Goal: Task Accomplishment & Management: Manage account settings

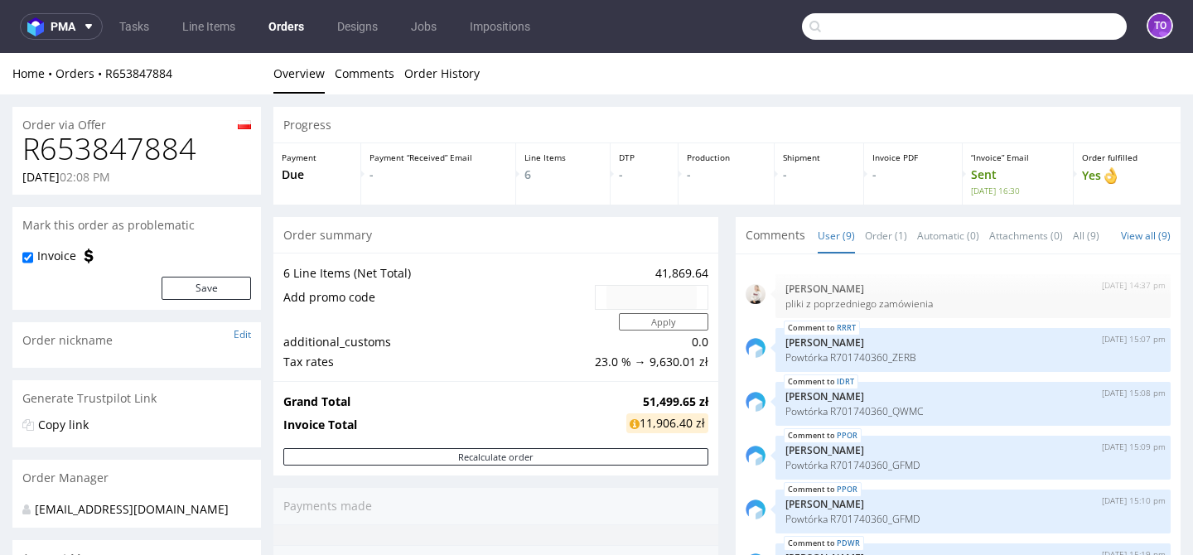
click at [1094, 24] on input "text" at bounding box center [964, 26] width 325 height 27
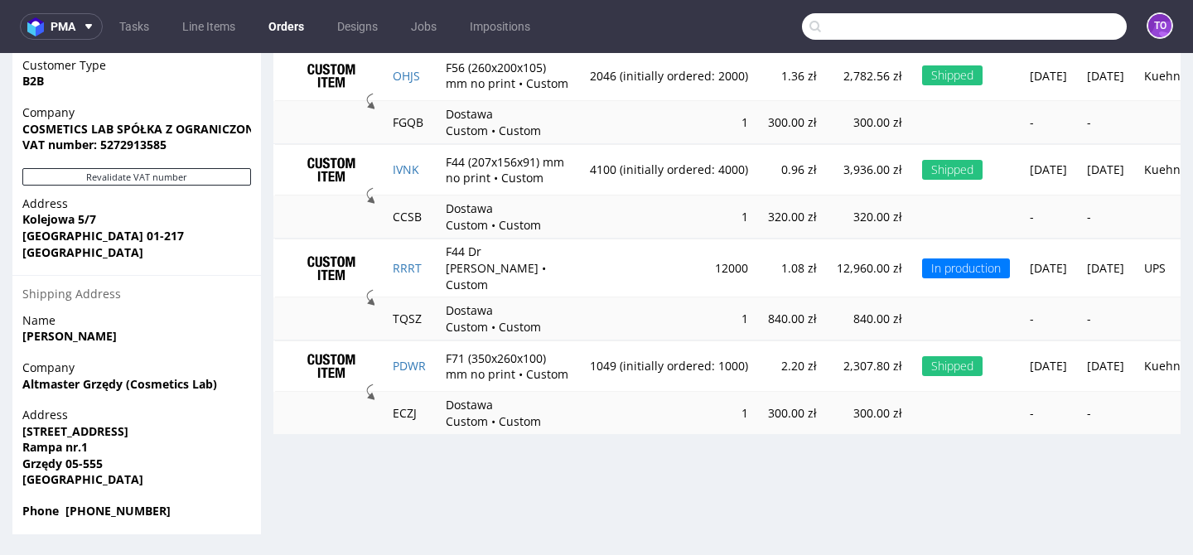
scroll to position [190, 0]
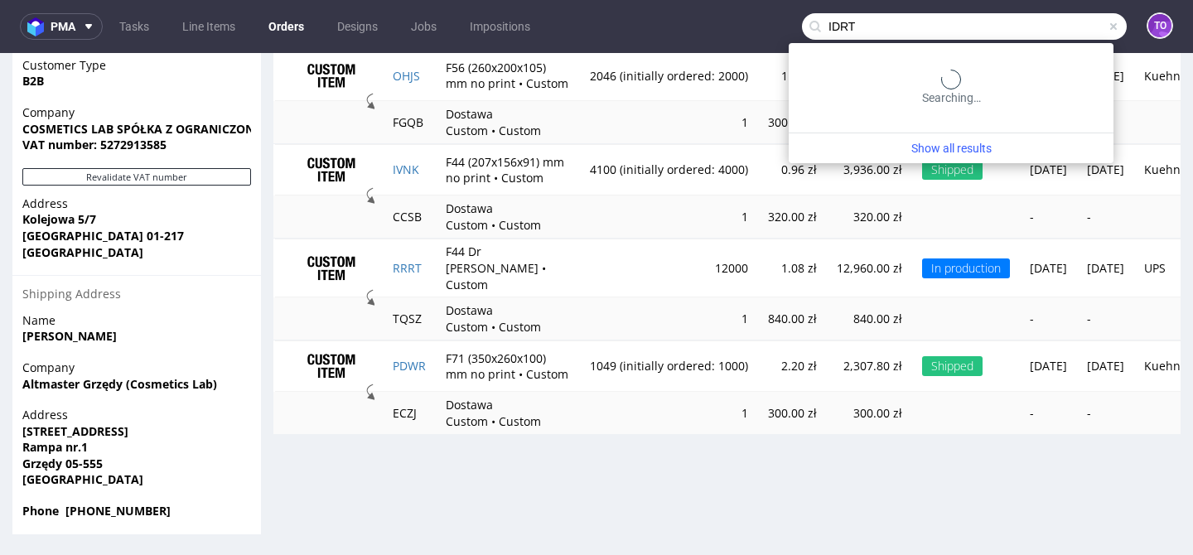
type input "IDRT"
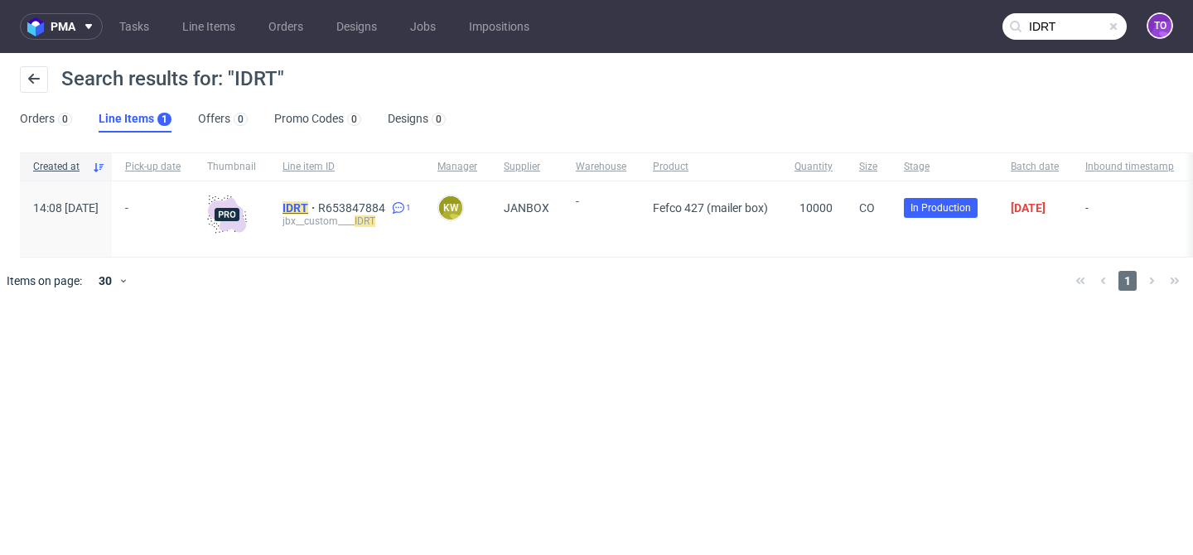
click at [308, 209] on mark "IDRT" at bounding box center [296, 207] width 26 height 13
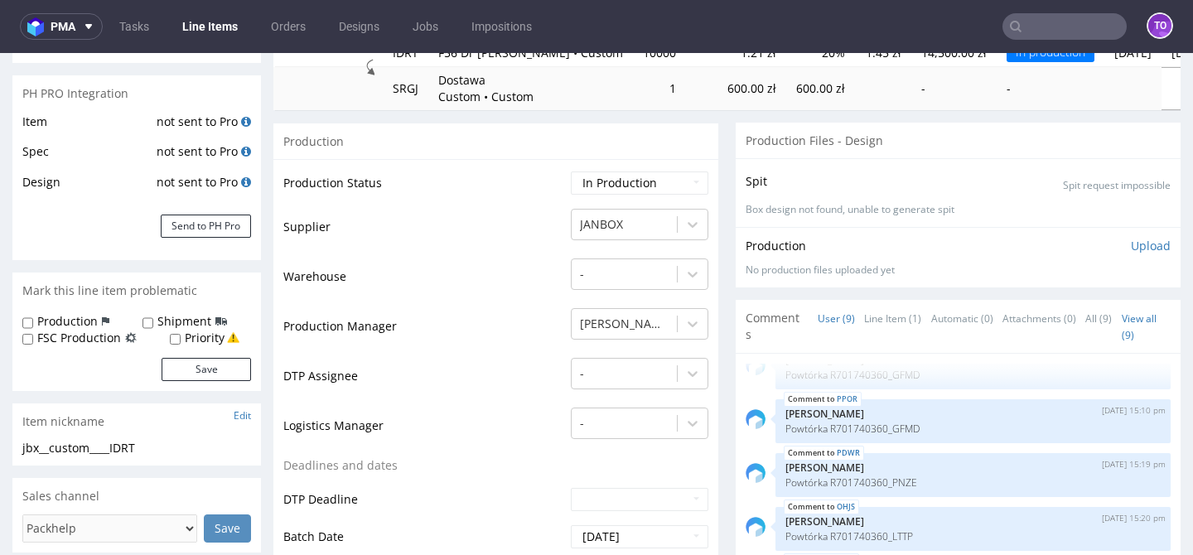
scroll to position [347, 0]
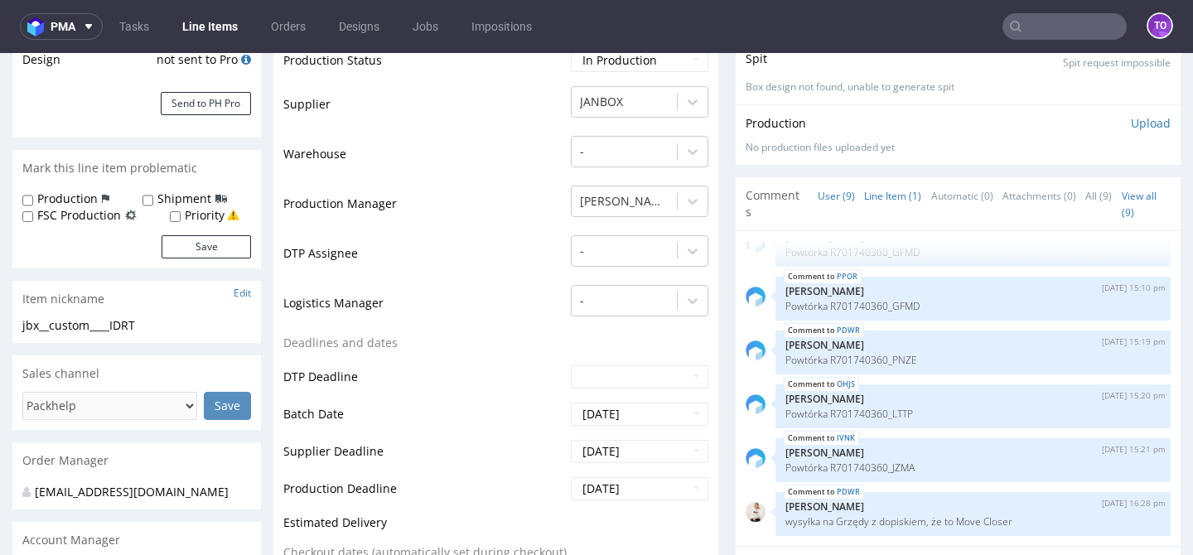
click at [891, 190] on link "Line Item (1)" at bounding box center [892, 196] width 57 height 36
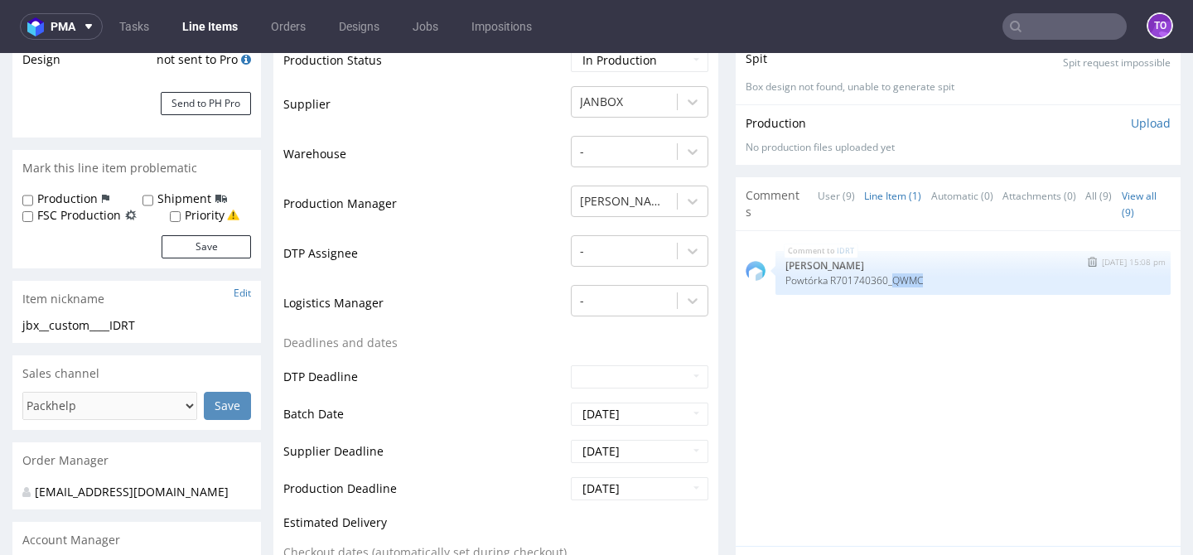
drag, startPoint x: 891, startPoint y: 280, endPoint x: 928, endPoint y: 277, distance: 37.4
click at [928, 277] on p "Powtórka R701740360_QWMC" at bounding box center [973, 280] width 375 height 12
copy p "QWMC"
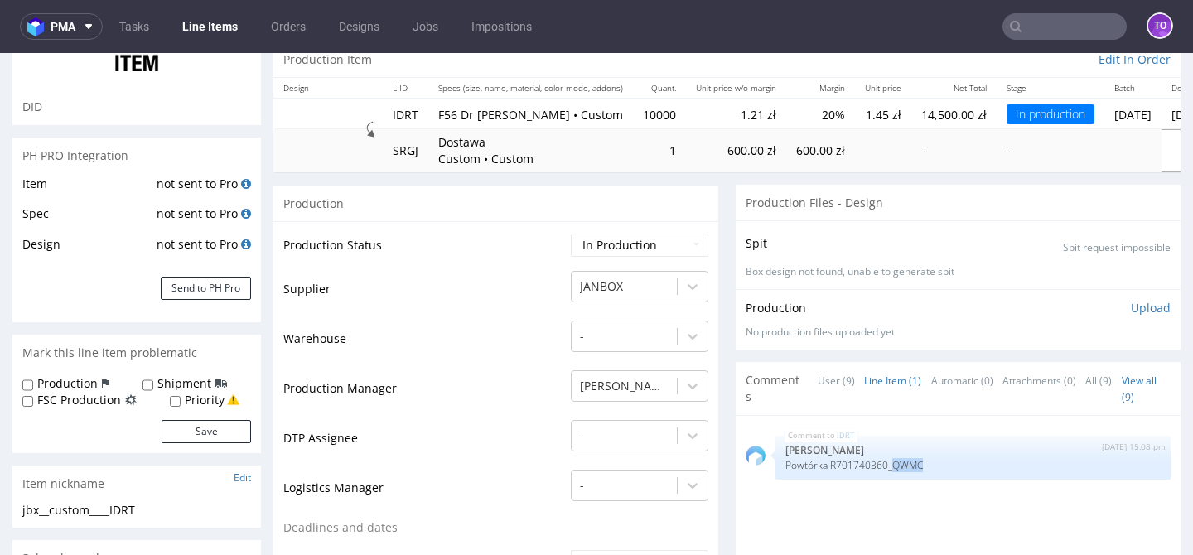
scroll to position [0, 0]
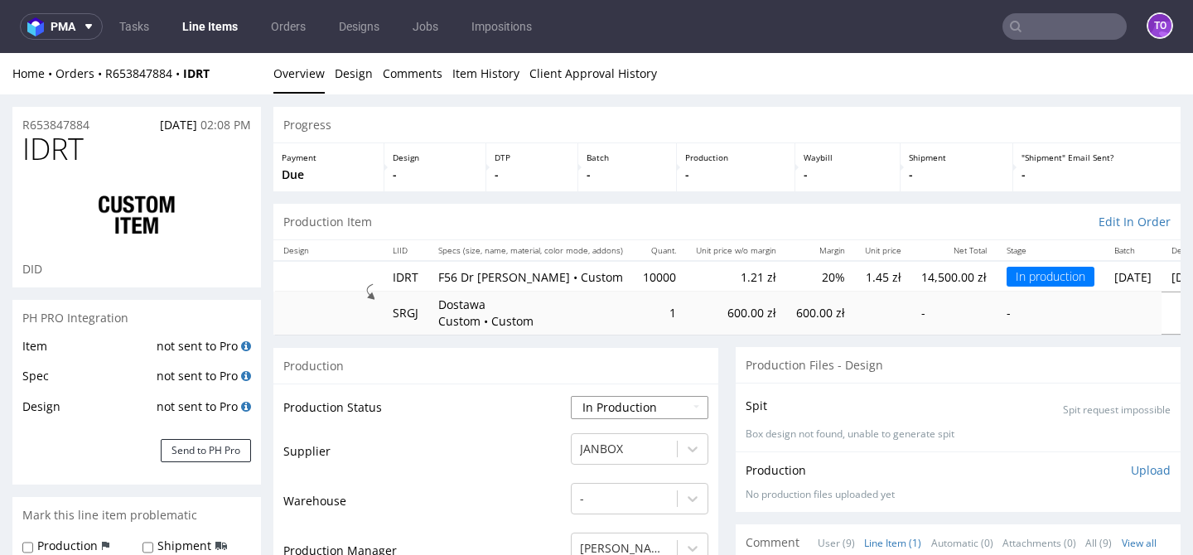
click at [618, 399] on select "Waiting for Artwork Waiting for Diecut Waiting for Mockup Waiting for DTP Waiti…" at bounding box center [640, 407] width 138 height 23
select select "production_complete"
click at [571, 396] on select "Waiting for Artwork Waiting for Diecut Waiting for Mockup Waiting for DTP Waiti…" at bounding box center [640, 407] width 138 height 23
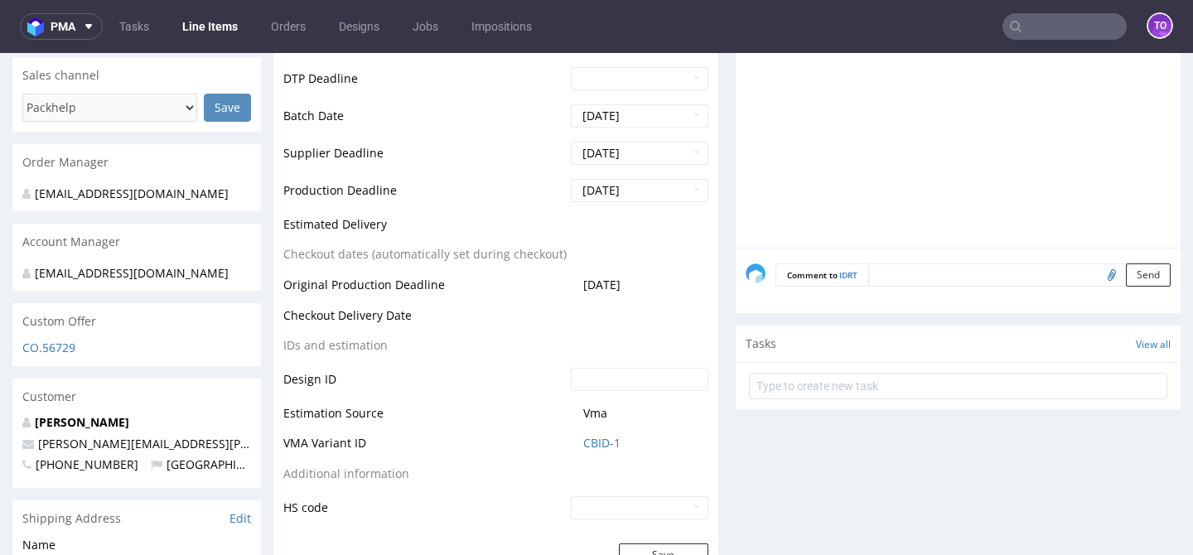
scroll to position [716, 0]
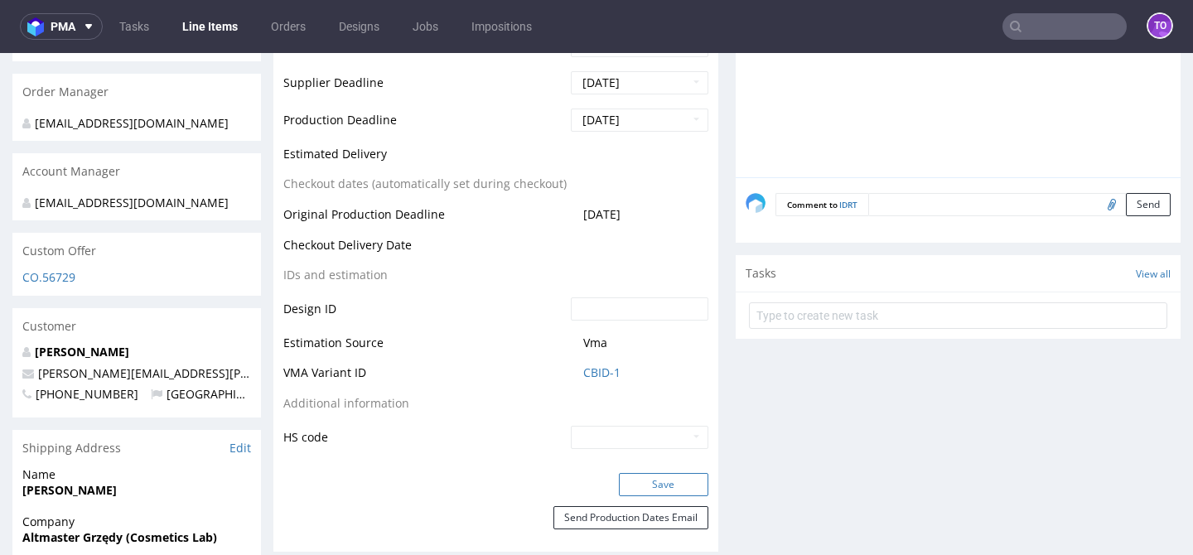
click at [644, 479] on button "Save" at bounding box center [664, 484] width 90 height 23
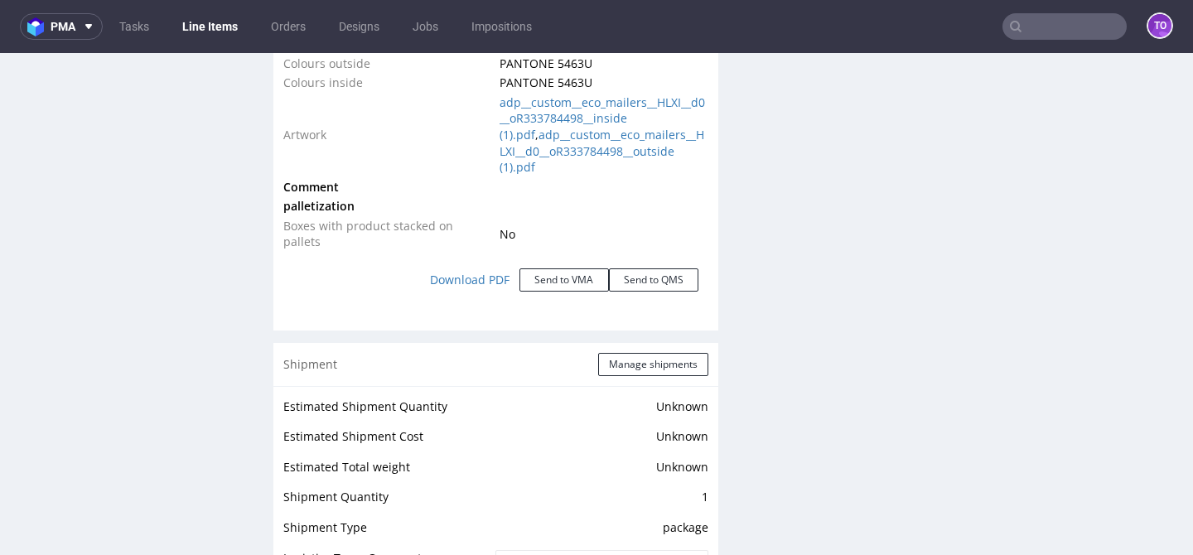
scroll to position [2188, 0]
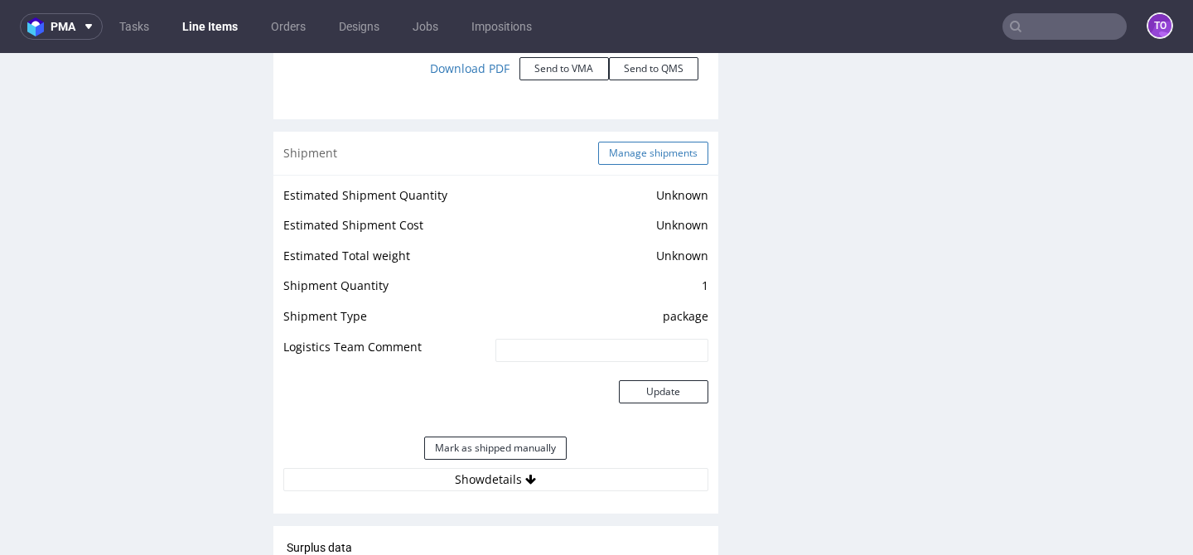
click at [642, 142] on button "Manage shipments" at bounding box center [653, 153] width 110 height 23
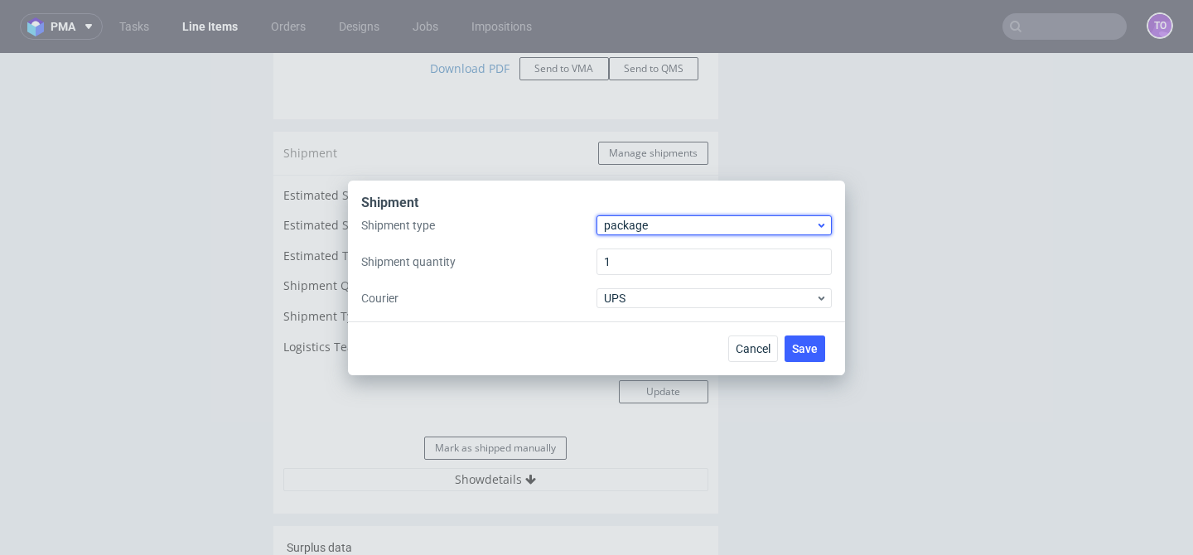
click at [640, 222] on span "package" at bounding box center [709, 225] width 211 height 17
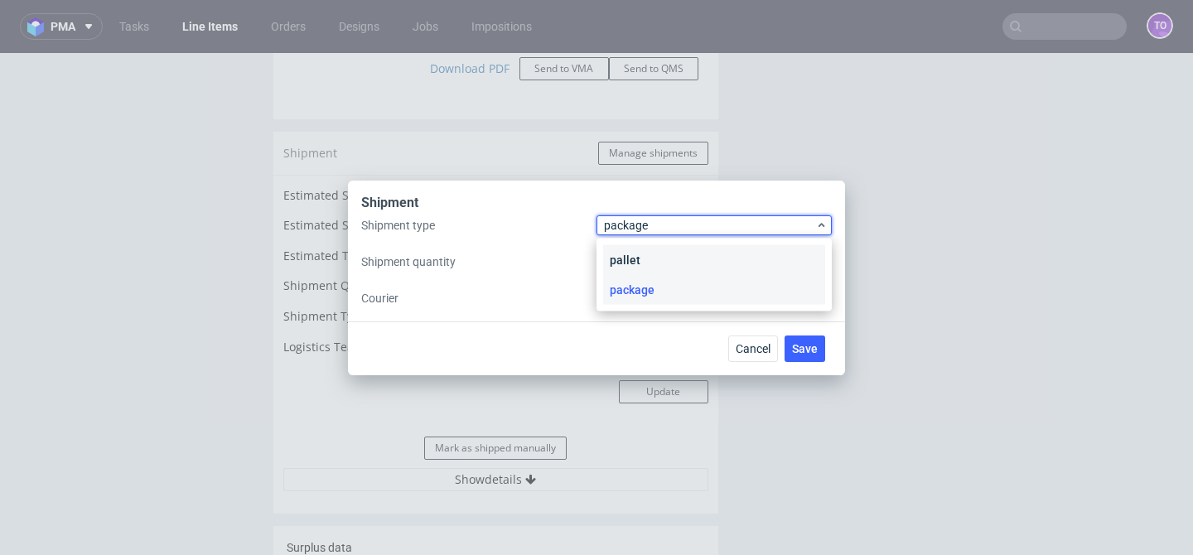
click at [639, 256] on div "pallet" at bounding box center [714, 260] width 222 height 30
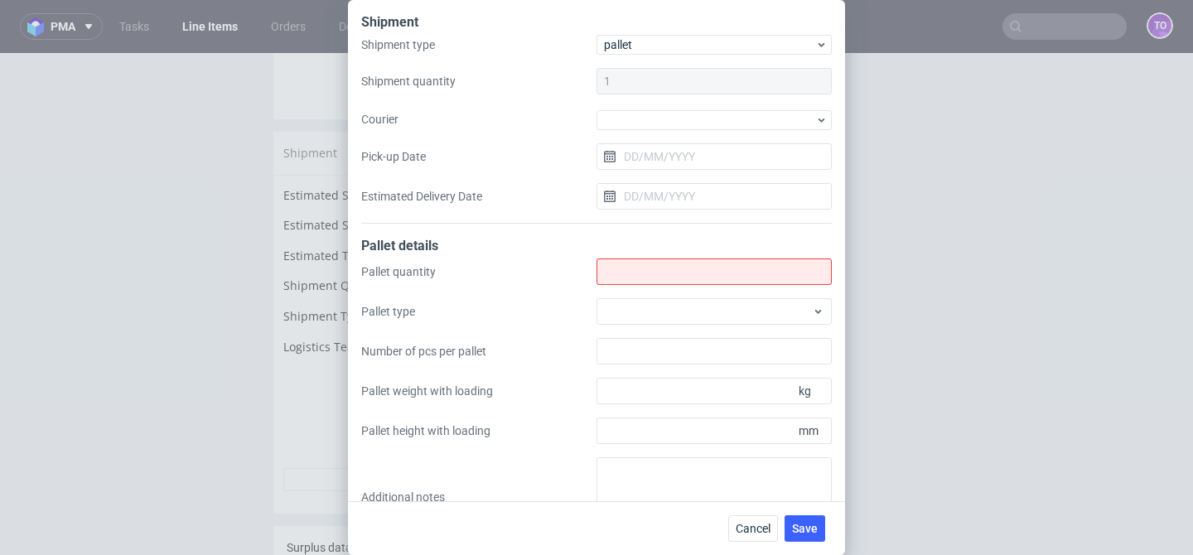
scroll to position [48, 0]
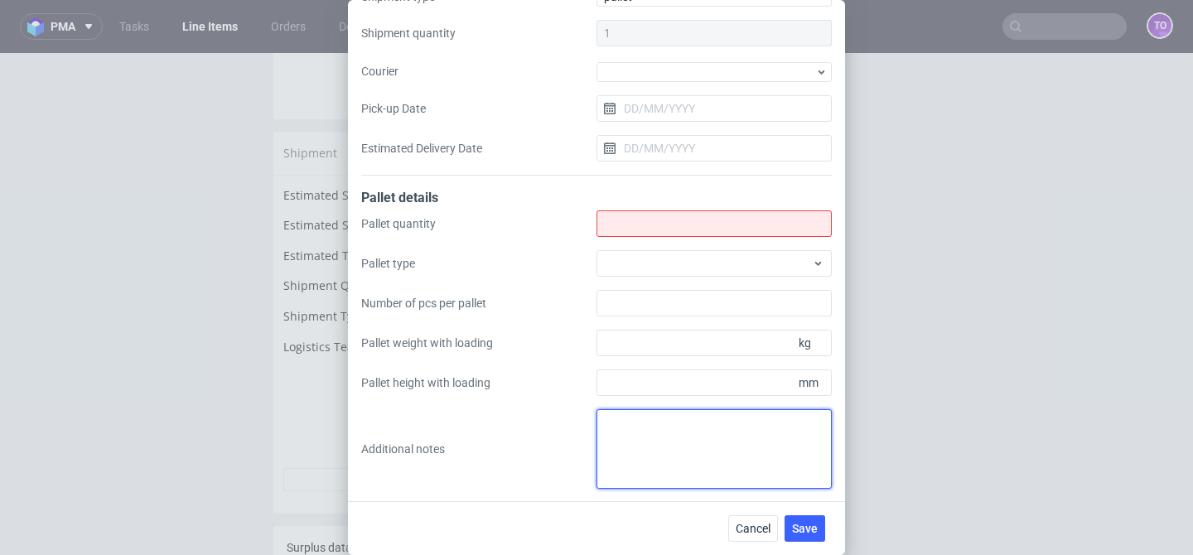
click at [644, 409] on textarea at bounding box center [714, 449] width 235 height 80
paste textarea "Final palletization: 8 palet 1800x800 Wysokość 180cm Waga total 1500kg Pick-up …"
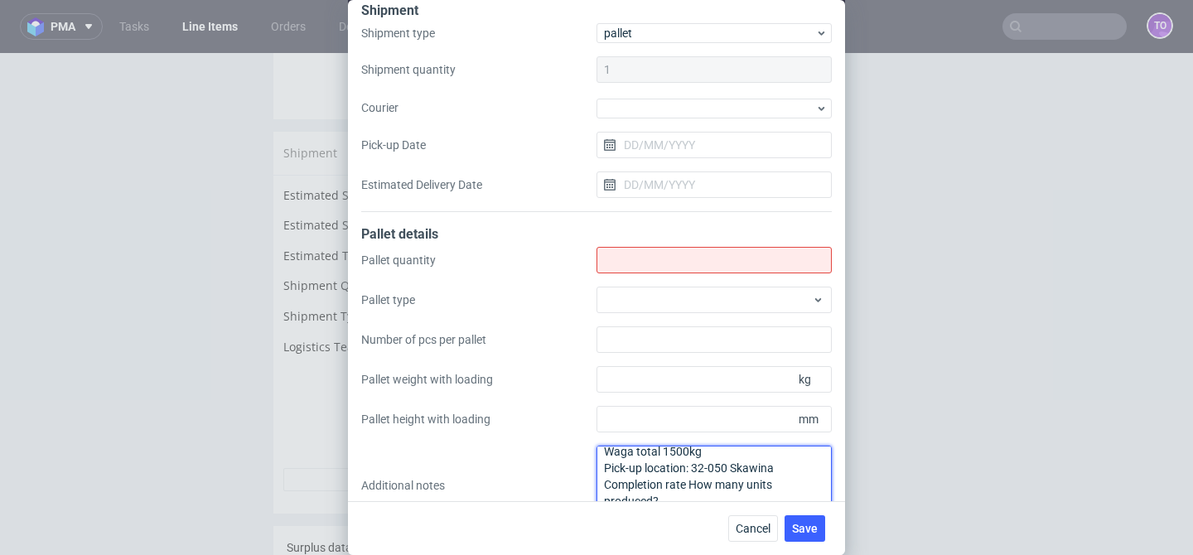
scroll to position [0, 0]
type textarea "Final palletization: 8 palet 1800x800 Wysokość 180cm Waga total 1500kg Pick-up …"
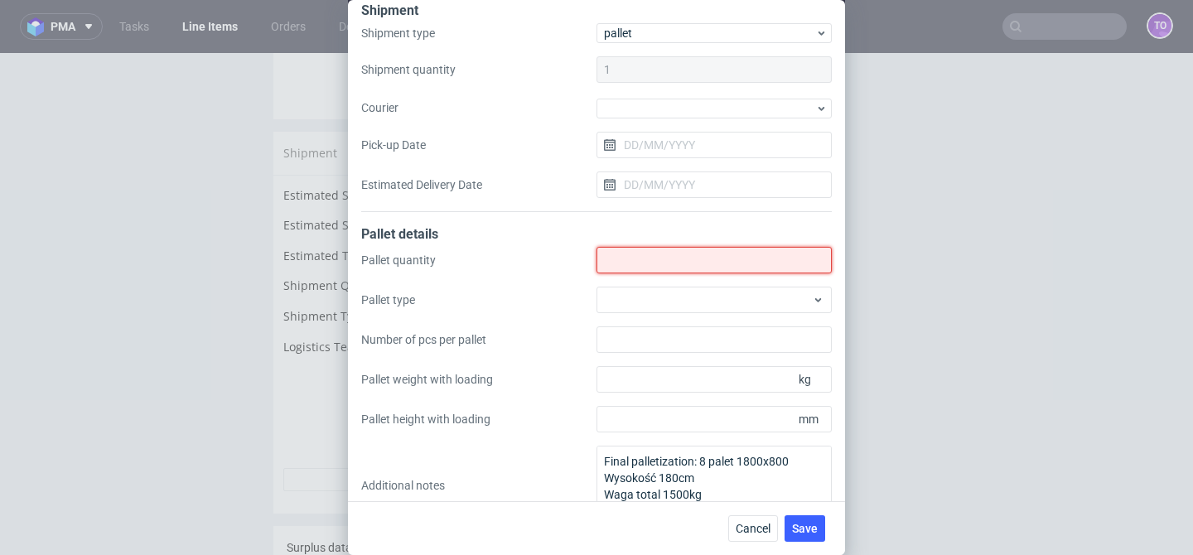
click at [683, 253] on input "Shipment type" at bounding box center [714, 260] width 235 height 27
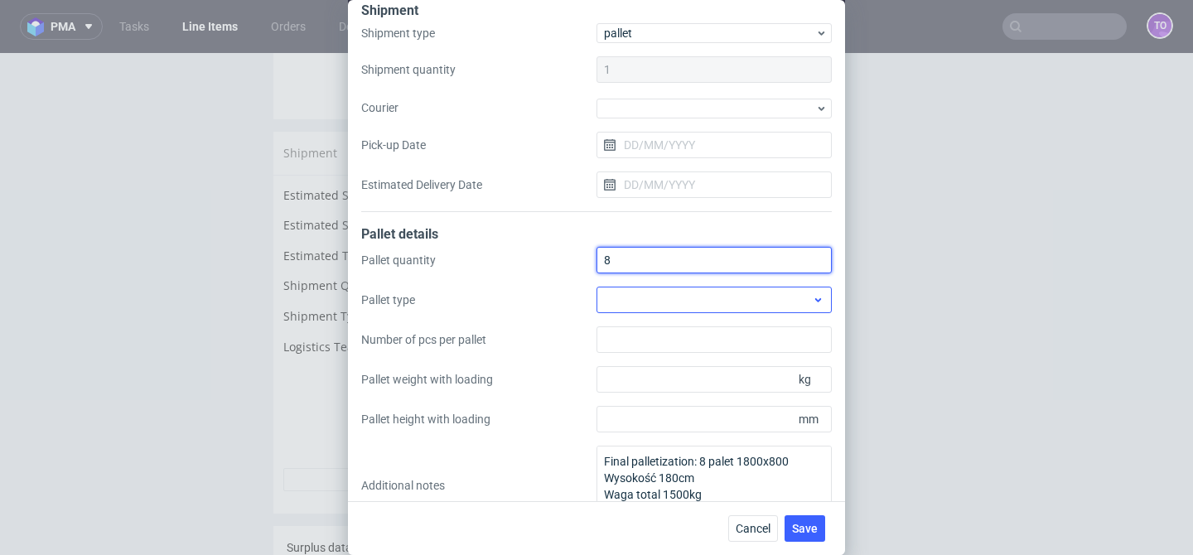
type input "8"
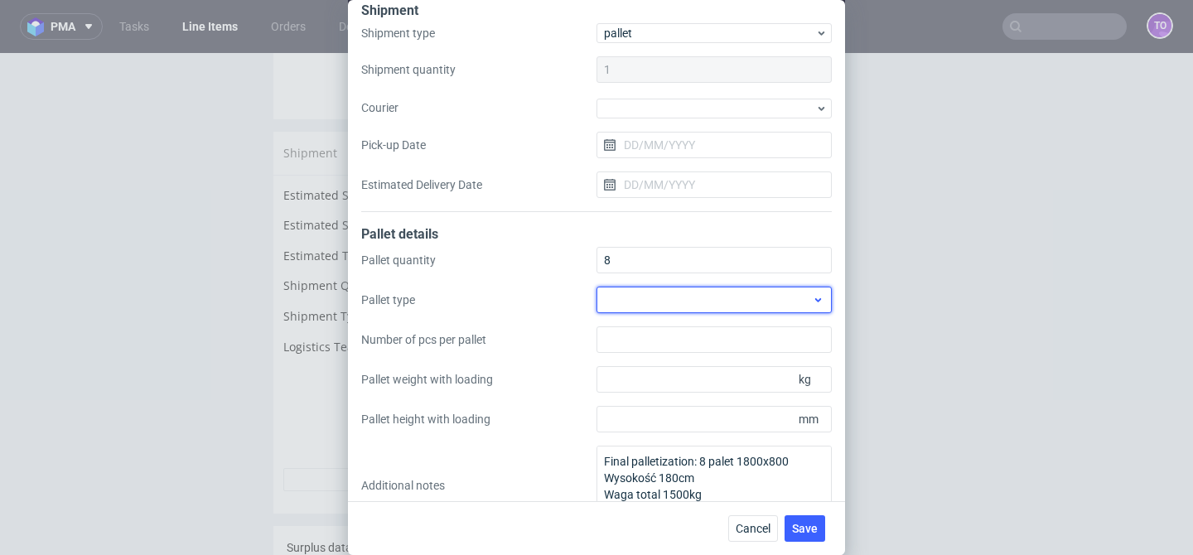
click at [663, 296] on div at bounding box center [714, 300] width 235 height 27
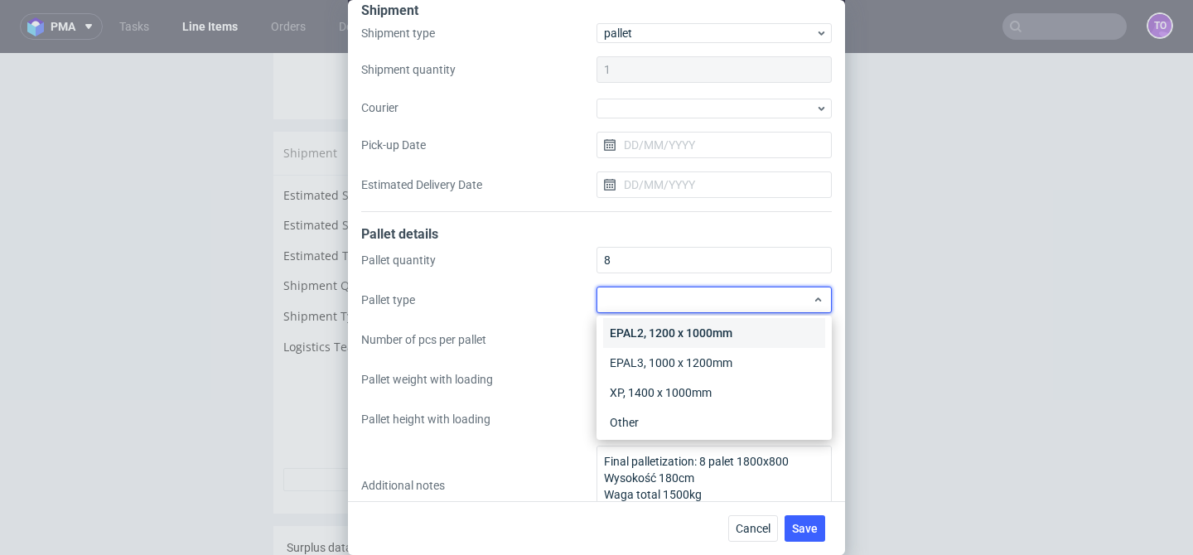
scroll to position [38, 0]
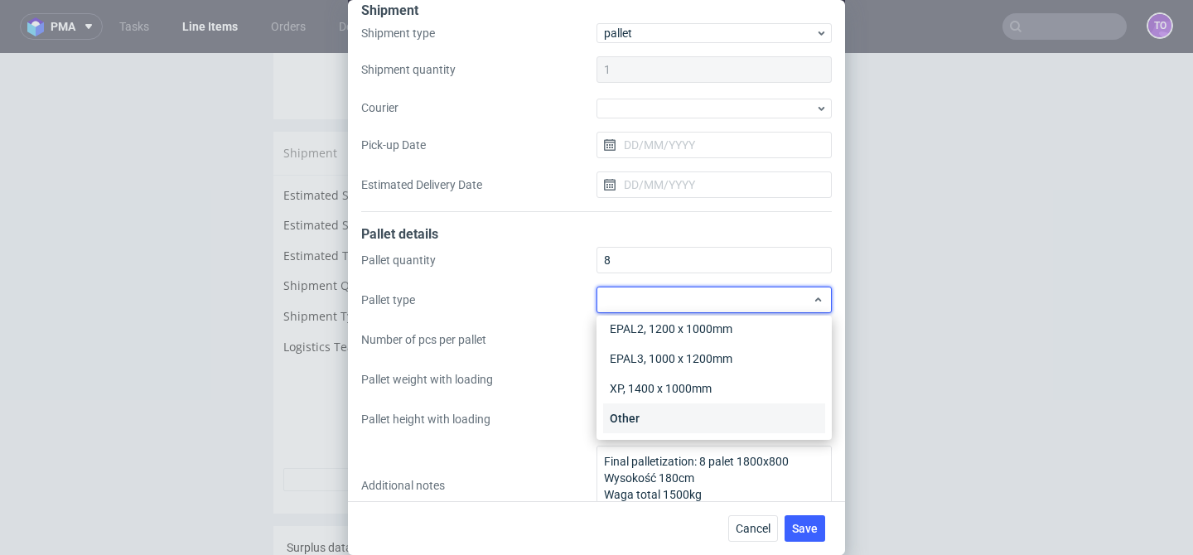
click at [637, 422] on div "Other" at bounding box center [714, 419] width 222 height 30
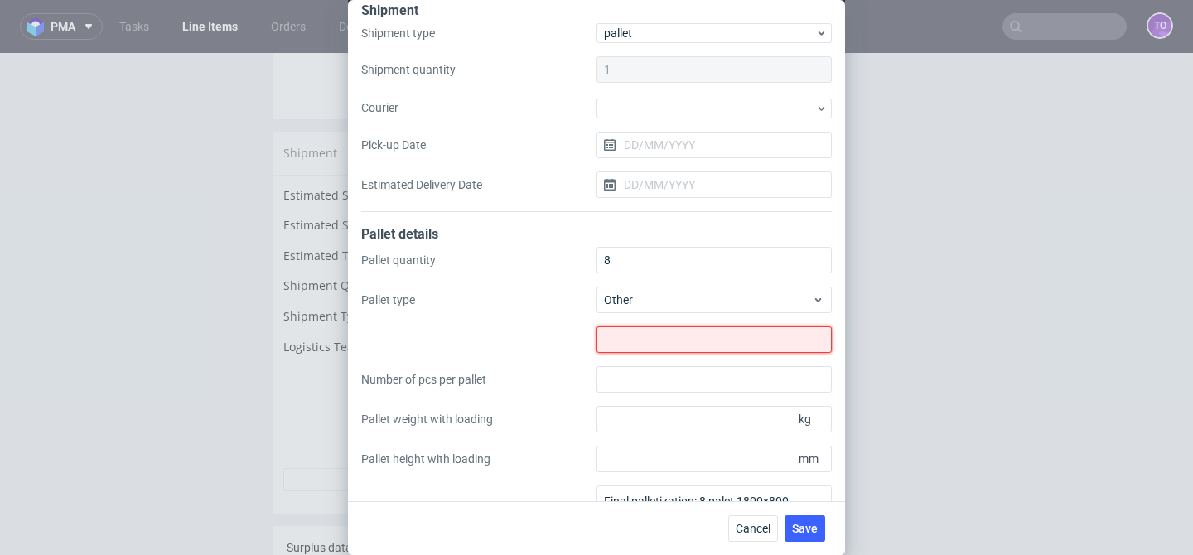
click at [673, 342] on input "text" at bounding box center [714, 340] width 235 height 27
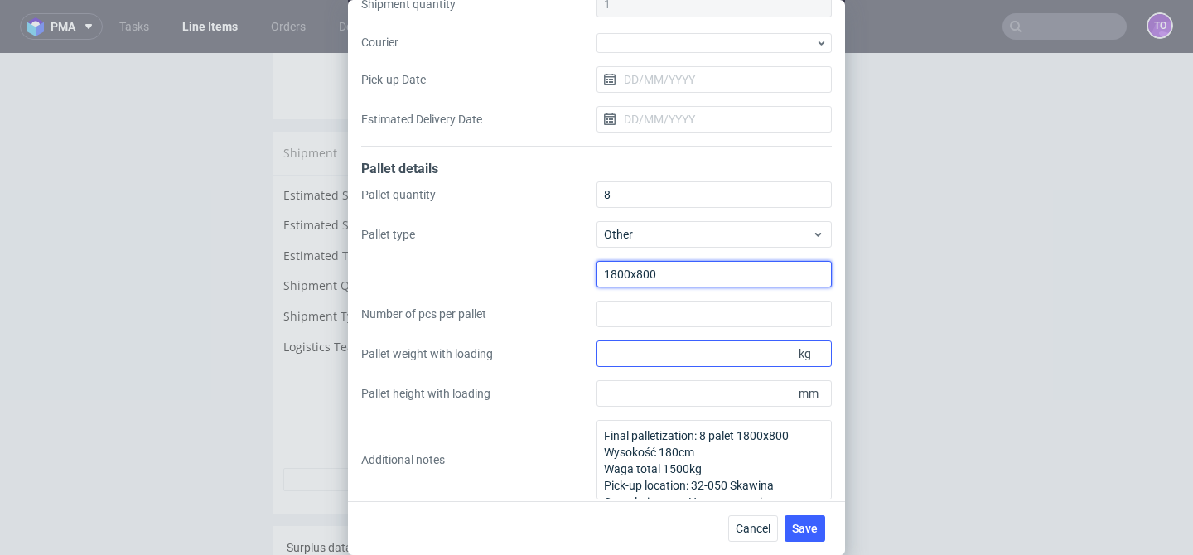
scroll to position [79, 0]
type input "1800x800"
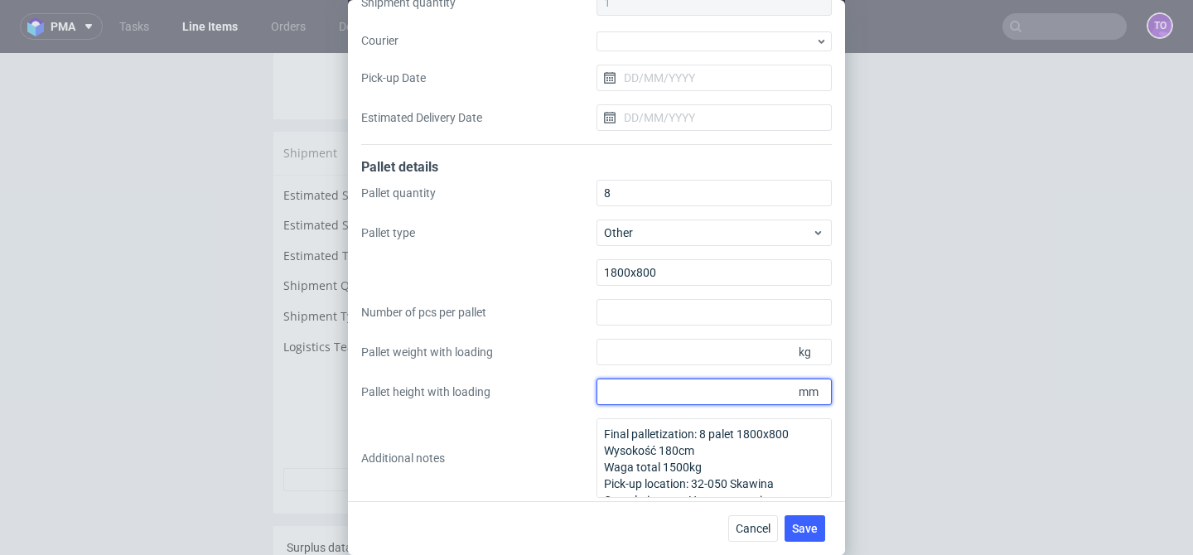
click at [720, 380] on input "Pallet height with loading" at bounding box center [714, 392] width 235 height 27
type input "180"
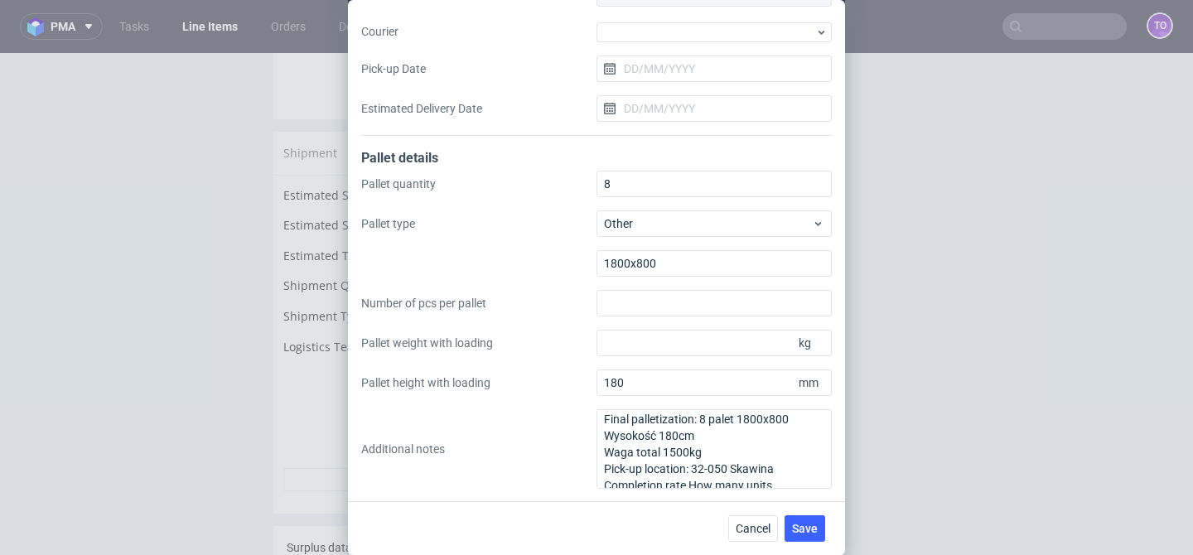
scroll to position [2, 0]
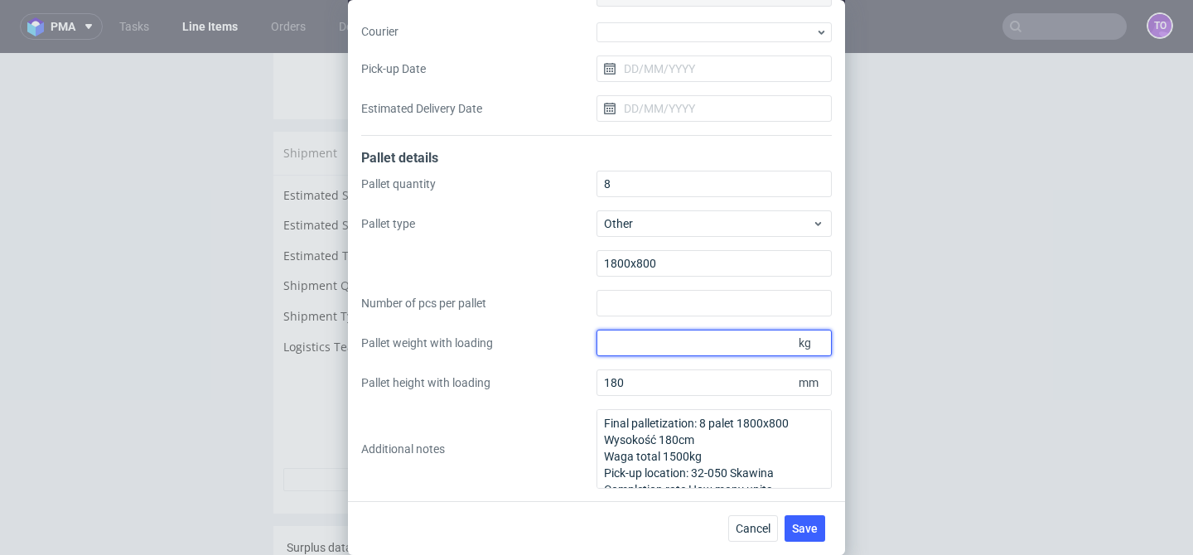
click at [698, 343] on input "Pallet weight with loading" at bounding box center [714, 343] width 235 height 27
type input "190"
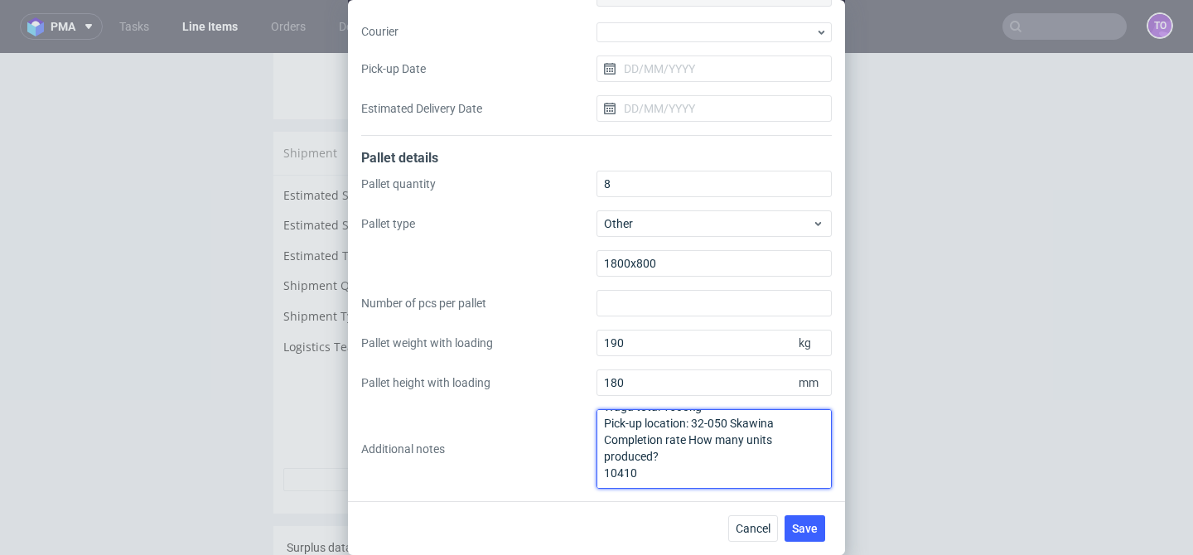
drag, startPoint x: 687, startPoint y: 471, endPoint x: 606, endPoint y: 482, distance: 81.9
click at [606, 483] on textarea "Final palletization: 8 palet 1800x800 Wysokość 180cm Waga total 1500kg Pick-up …" at bounding box center [714, 449] width 235 height 80
drag, startPoint x: 660, startPoint y: 475, endPoint x: 577, endPoint y: 472, distance: 82.9
click at [577, 472] on div "Pallet quantity 8 Pallet type Other 1800x800 Number of pcs per pallet Pallet we…" at bounding box center [596, 330] width 471 height 318
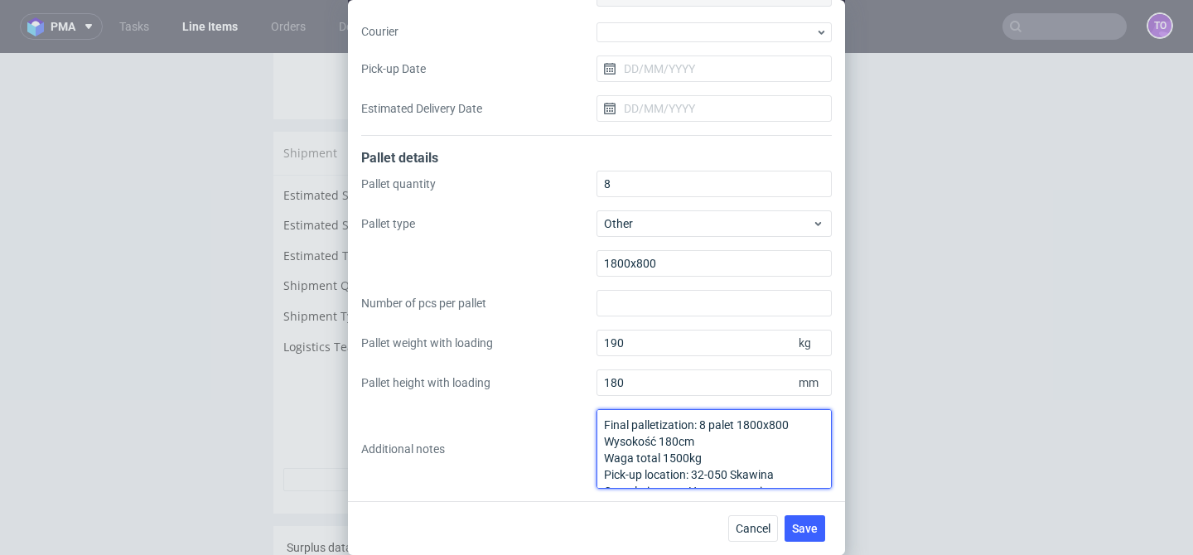
drag, startPoint x: 690, startPoint y: 473, endPoint x: 561, endPoint y: 359, distance: 172.6
click at [561, 361] on div "Pallet quantity 8 Pallet type Other 1800x800 Number of pcs per pallet Pallet we…" at bounding box center [596, 330] width 471 height 318
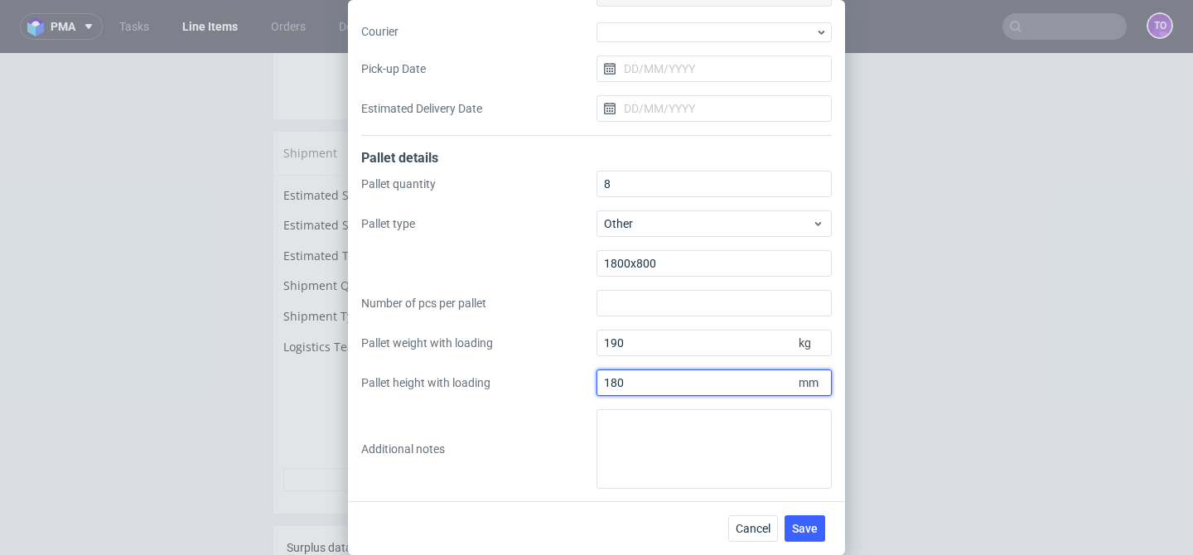
click at [705, 390] on input "180" at bounding box center [714, 383] width 235 height 27
type input "1800"
click at [817, 519] on button "Save" at bounding box center [805, 529] width 41 height 27
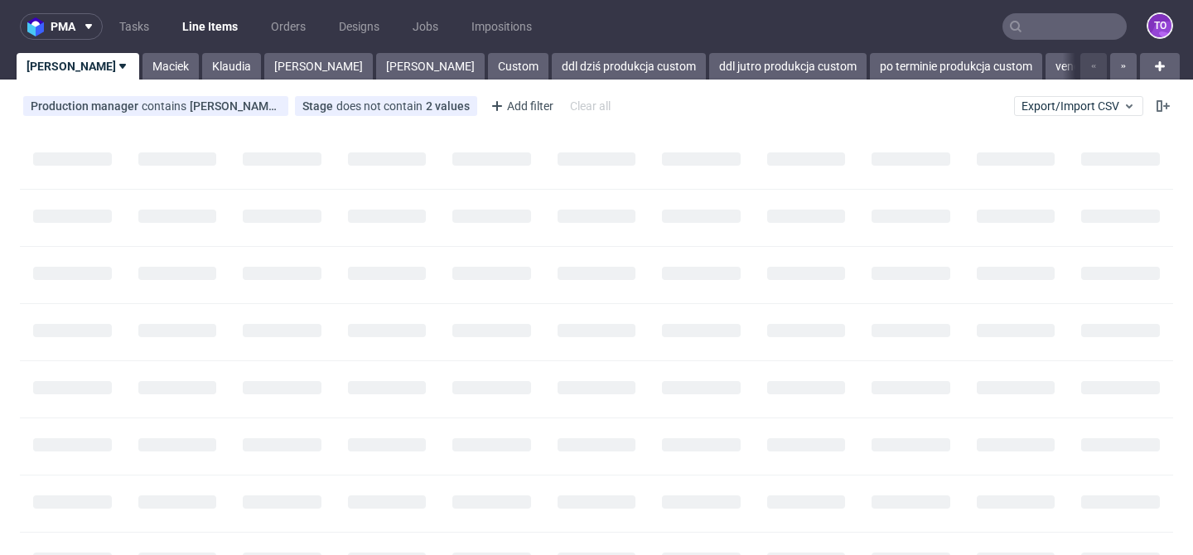
click at [1041, 26] on input "text" at bounding box center [1065, 26] width 124 height 27
paste input "QWMC"
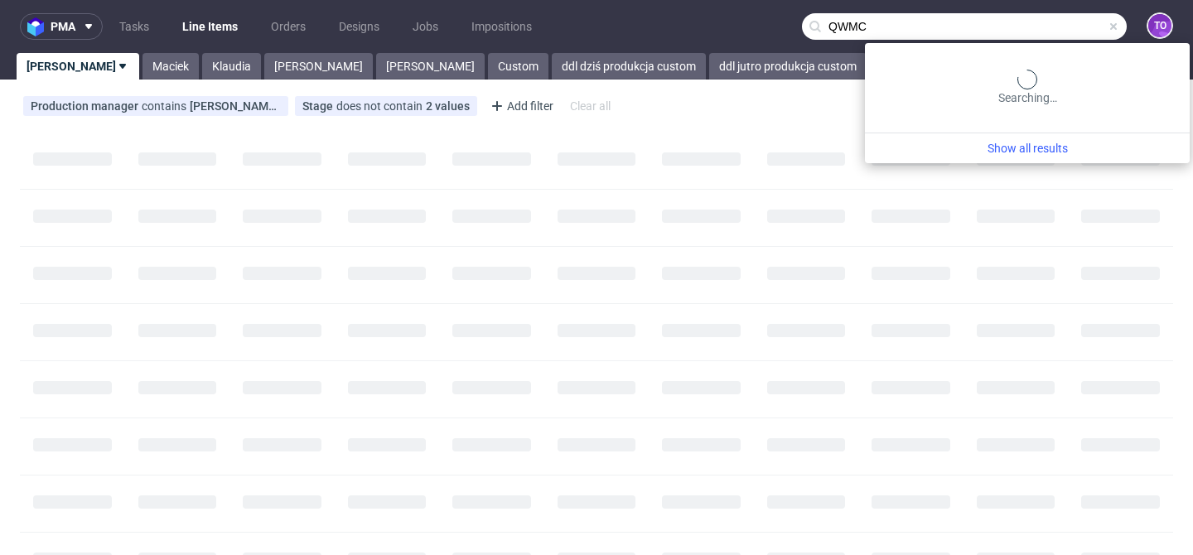
type input "QWMC"
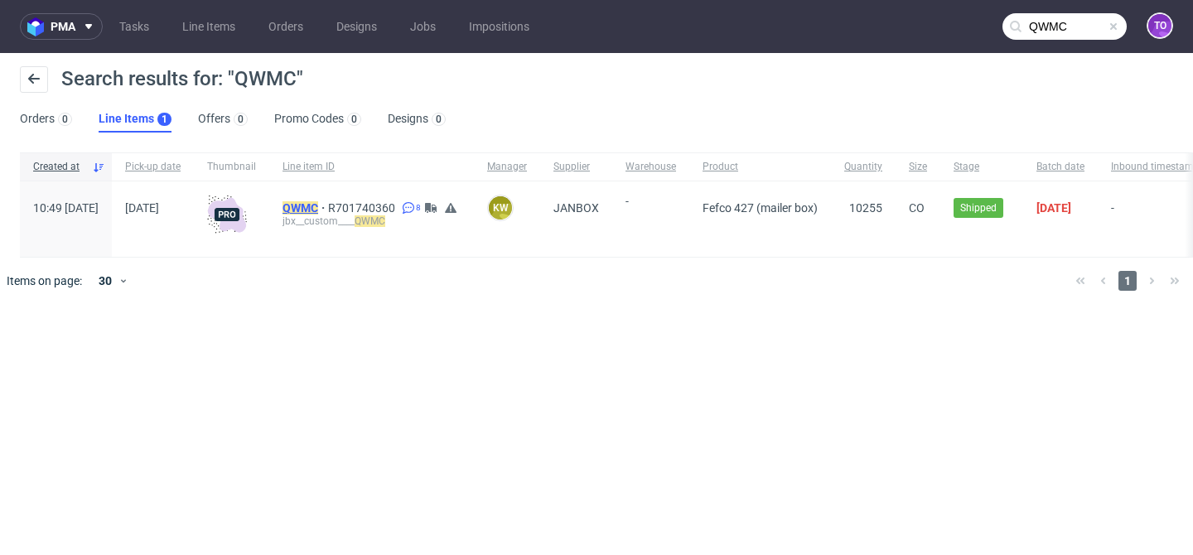
click at [318, 209] on mark "QWMC" at bounding box center [301, 207] width 36 height 13
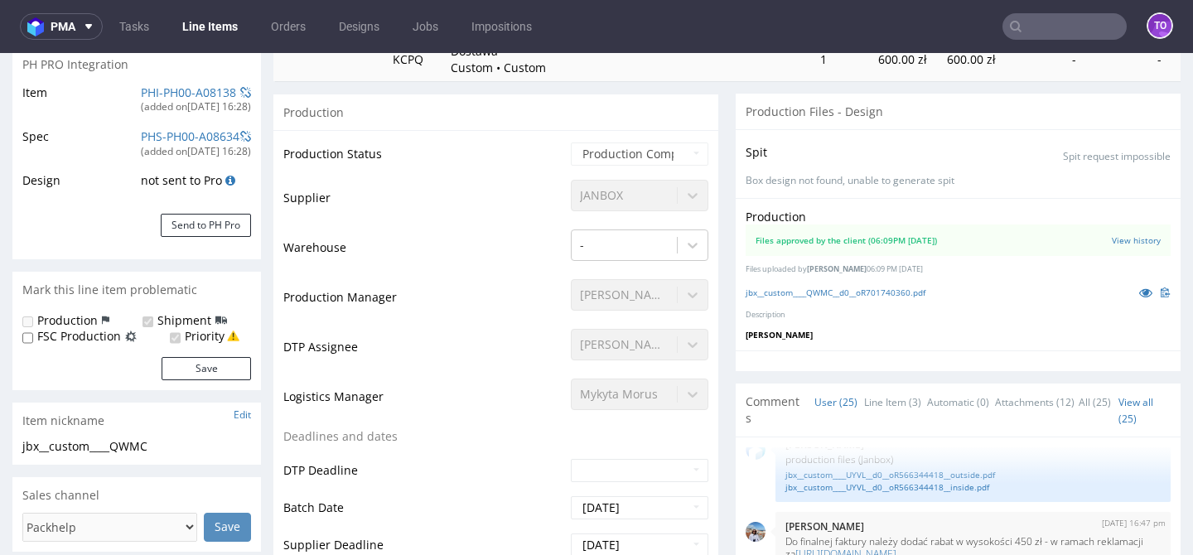
scroll to position [309, 0]
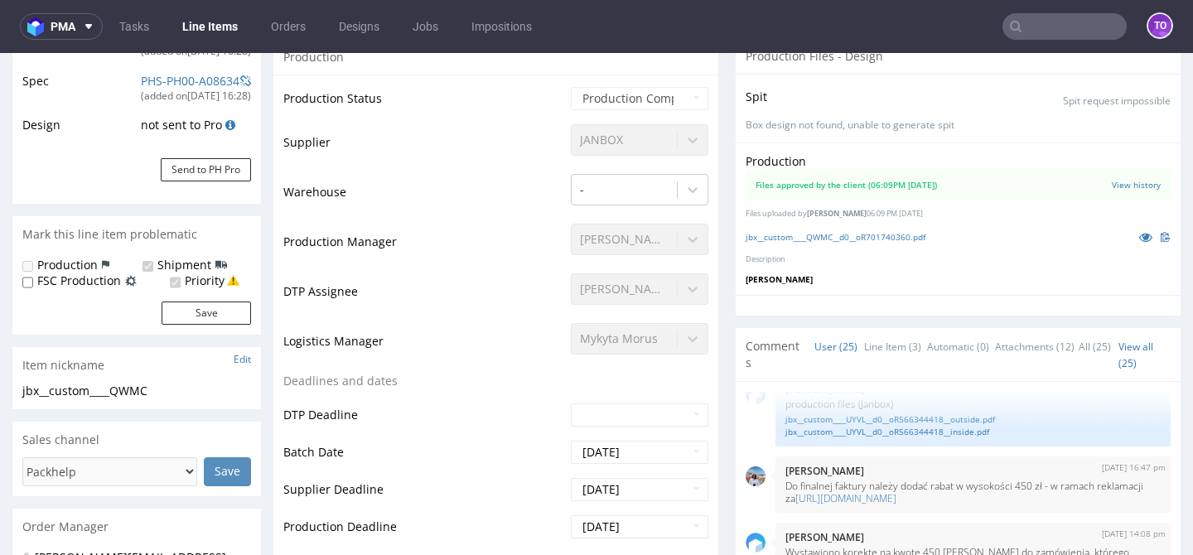
select select "in_progress"
click at [870, 236] on link "jbx__custom____QWMC__d0__oR701740360.pdf" at bounding box center [836, 237] width 180 height 12
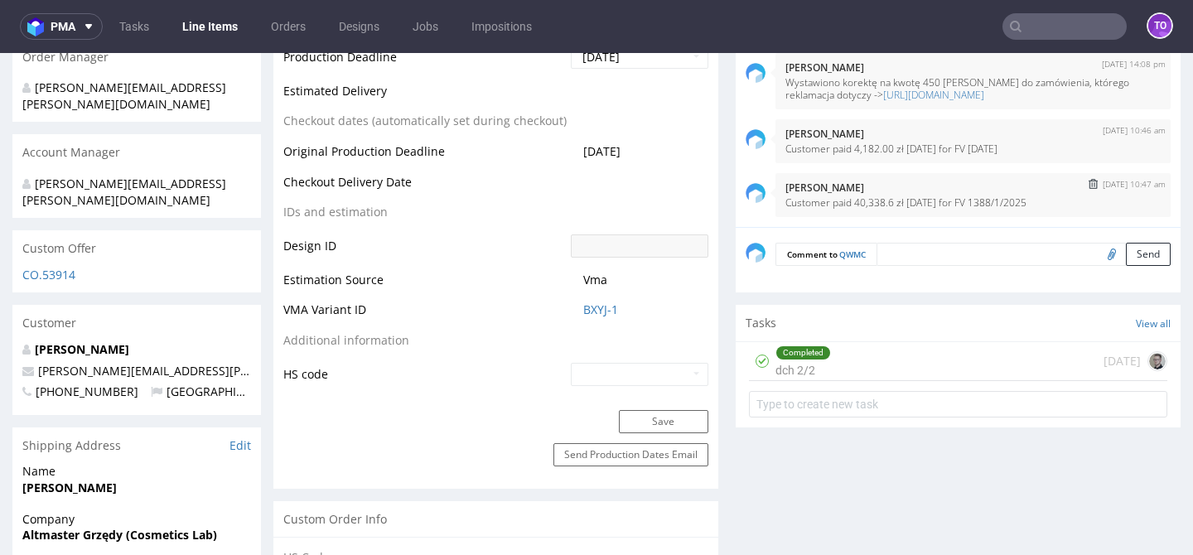
scroll to position [898, 0]
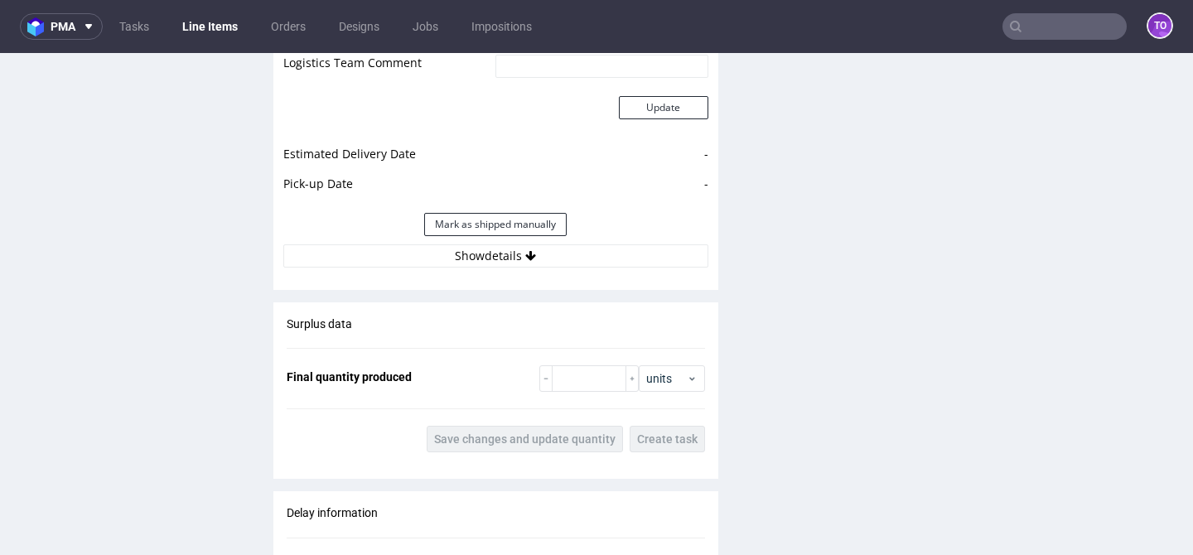
scroll to position [2497, 0]
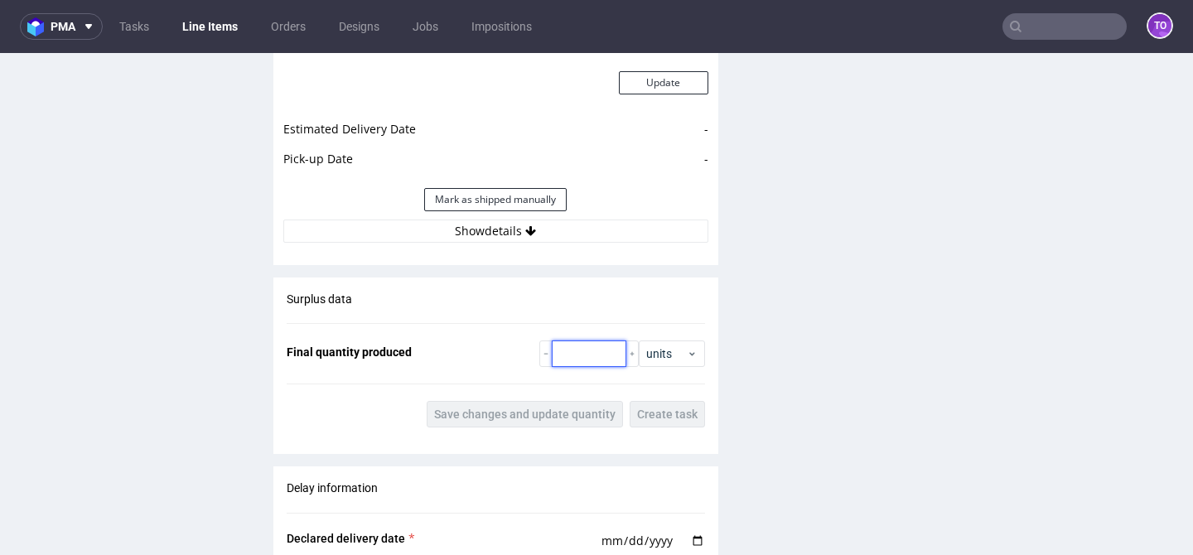
click at [574, 341] on input "number" at bounding box center [589, 354] width 75 height 27
paste input "10410"
type input "10410"
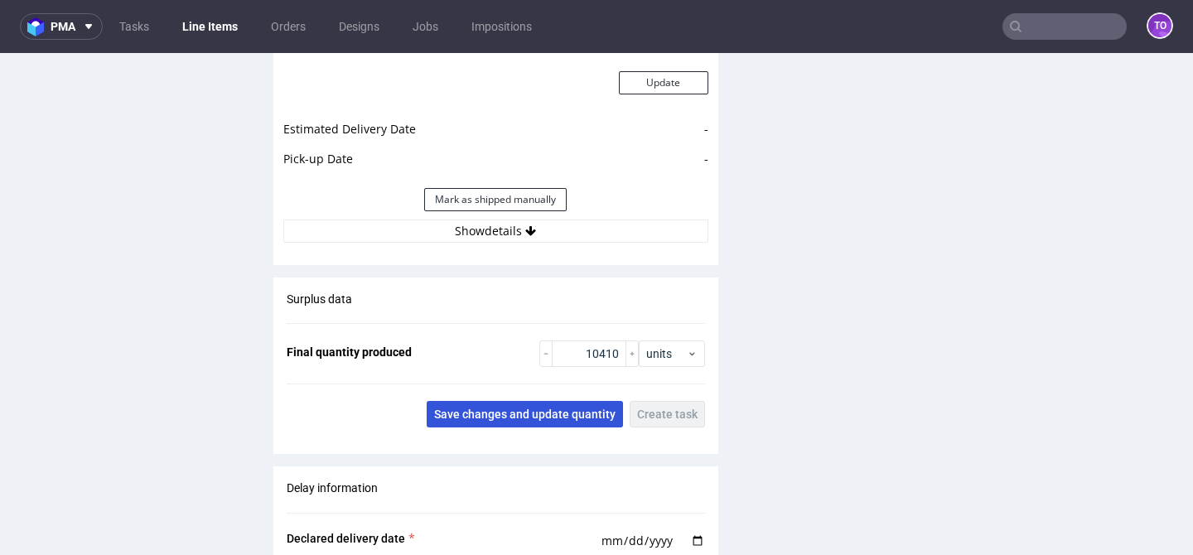
click at [574, 401] on button "Save changes and update quantity" at bounding box center [525, 414] width 196 height 27
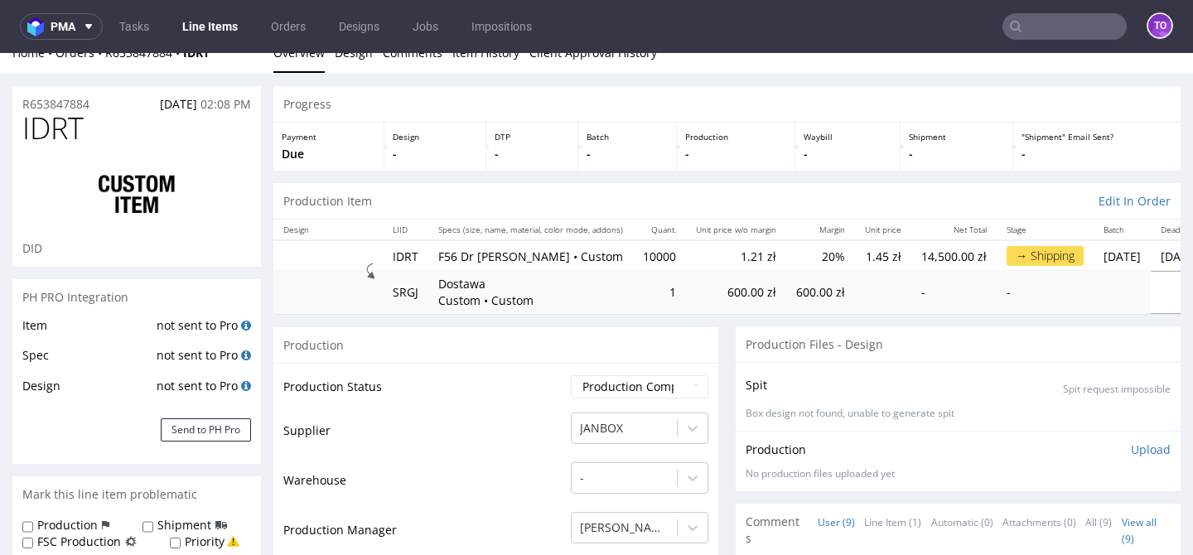
scroll to position [0, 0]
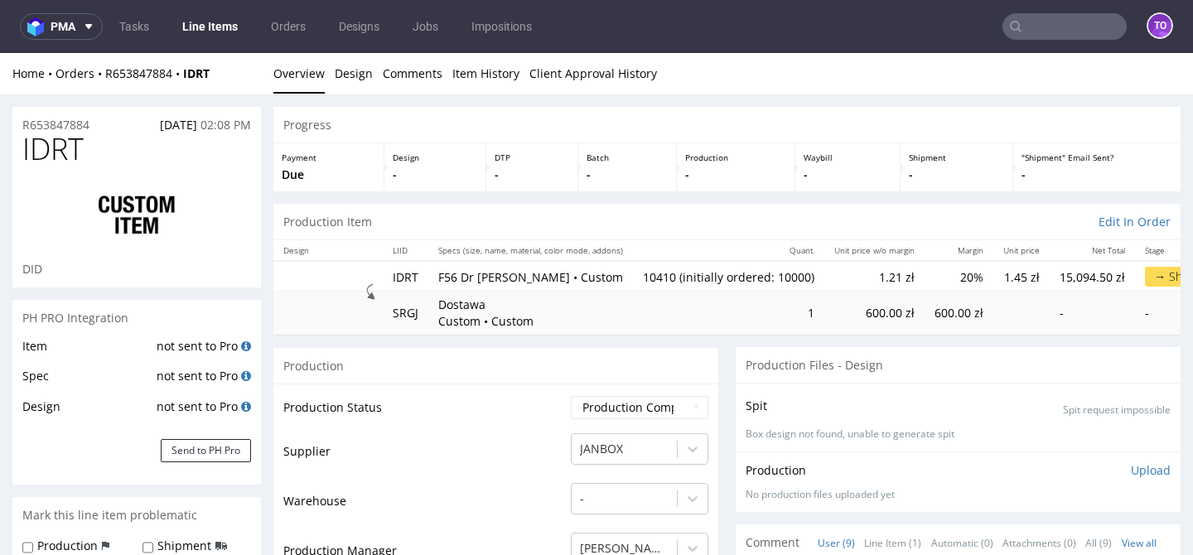
click at [131, 65] on div "Home Orders R653847884 IDRT Overview Design Comments Item History Client Approv…" at bounding box center [596, 73] width 1193 height 41
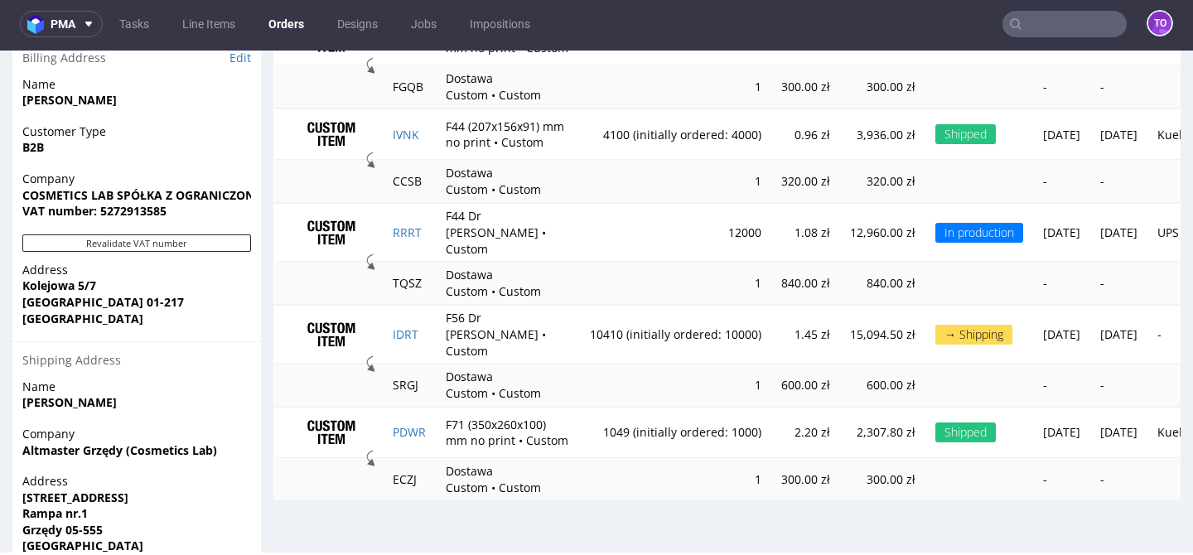
scroll to position [1076, 0]
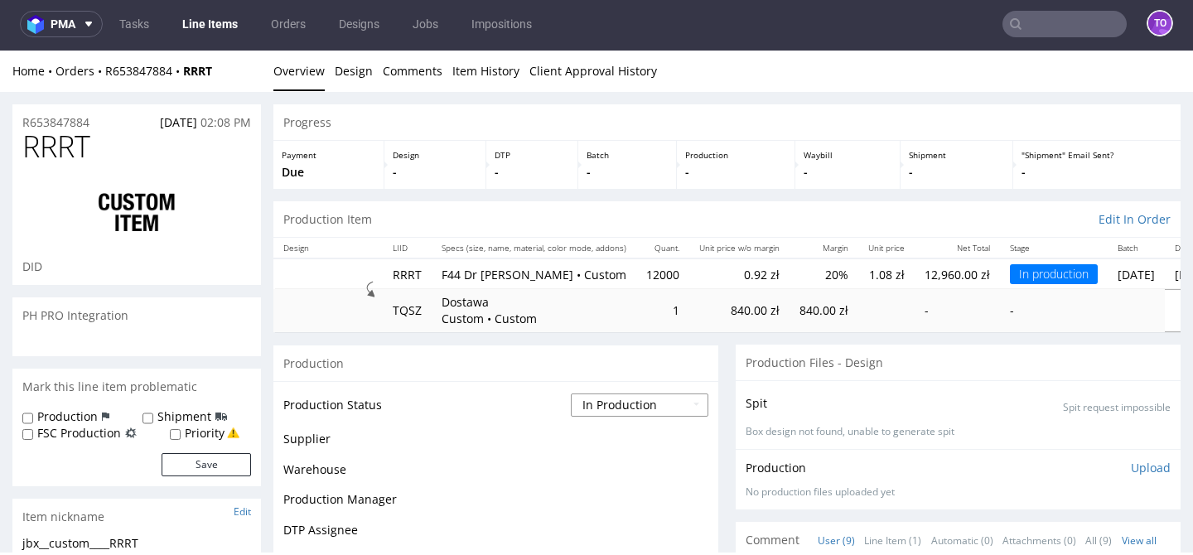
scroll to position [190, 0]
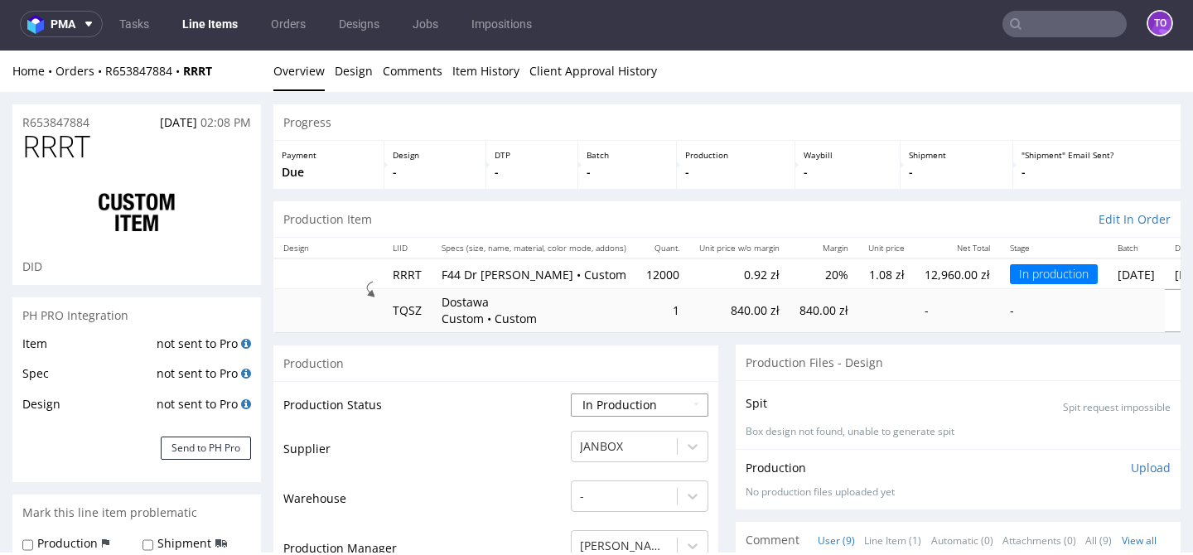
click at [645, 397] on select "Waiting for Artwork Waiting for Diecut Waiting for Mockup Waiting for DTP Waiti…" at bounding box center [640, 405] width 138 height 23
select select "production_complete"
click at [571, 394] on select "Waiting for Artwork Waiting for Diecut Waiting for Mockup Waiting for DTP Waiti…" at bounding box center [640, 405] width 138 height 23
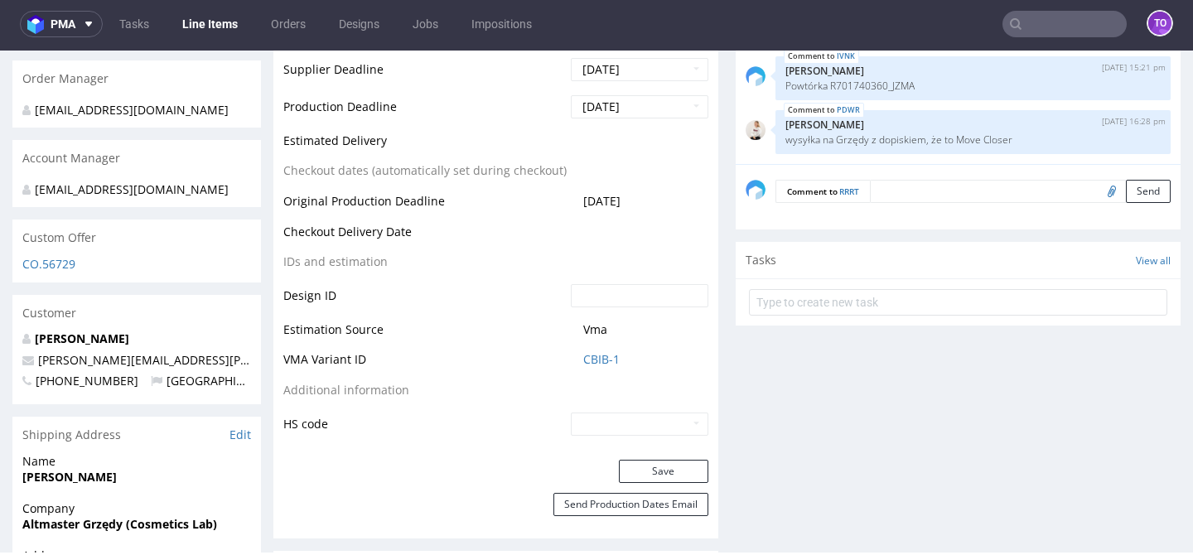
scroll to position [743, 0]
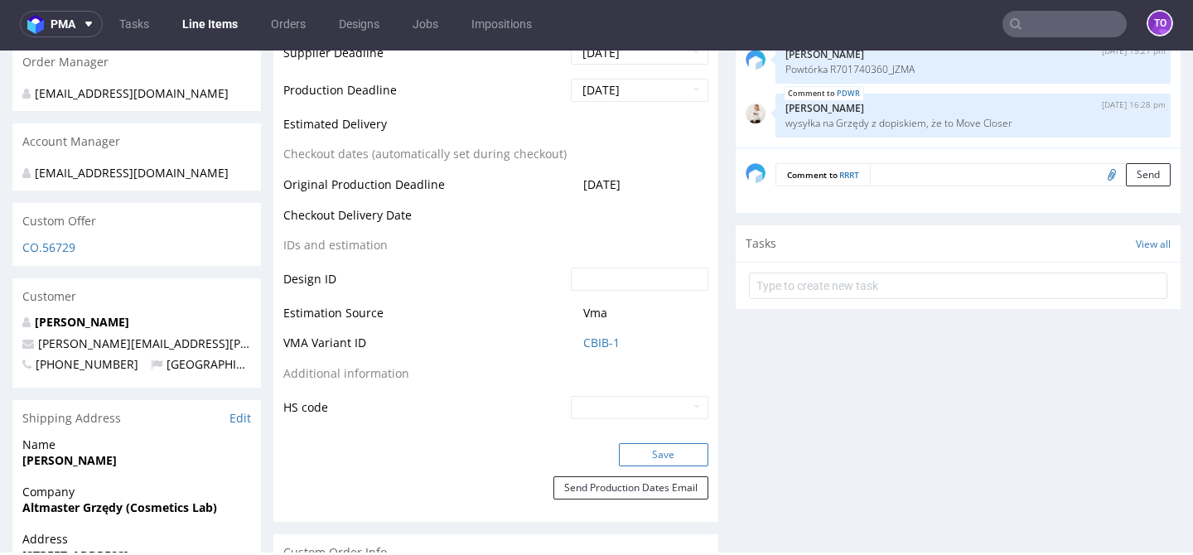
click at [652, 443] on button "Save" at bounding box center [664, 454] width 90 height 23
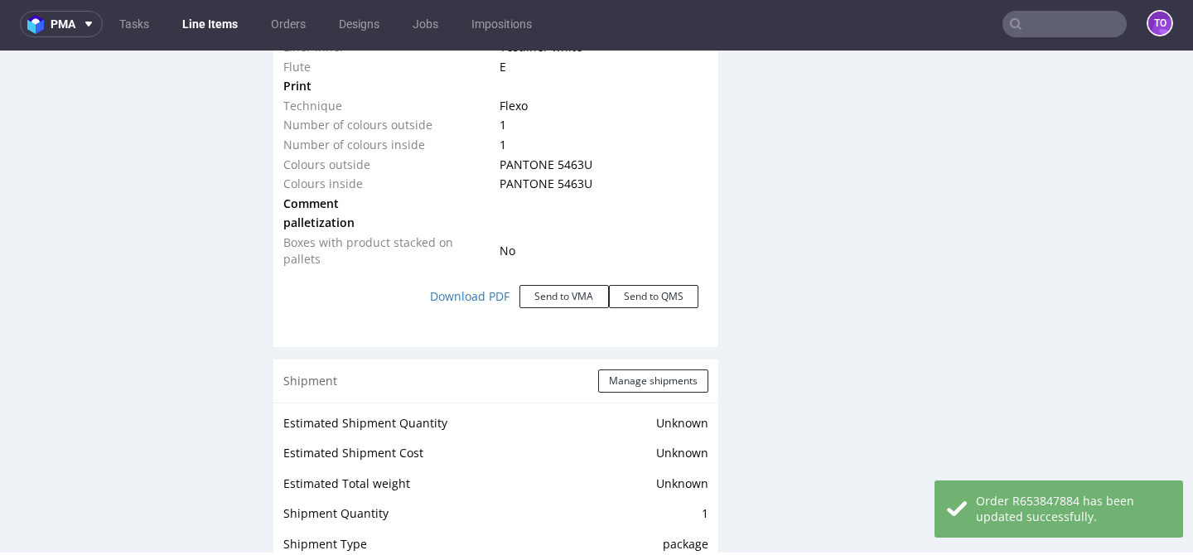
scroll to position [1875, 0]
click at [644, 368] on button "Manage shipments" at bounding box center [653, 379] width 110 height 23
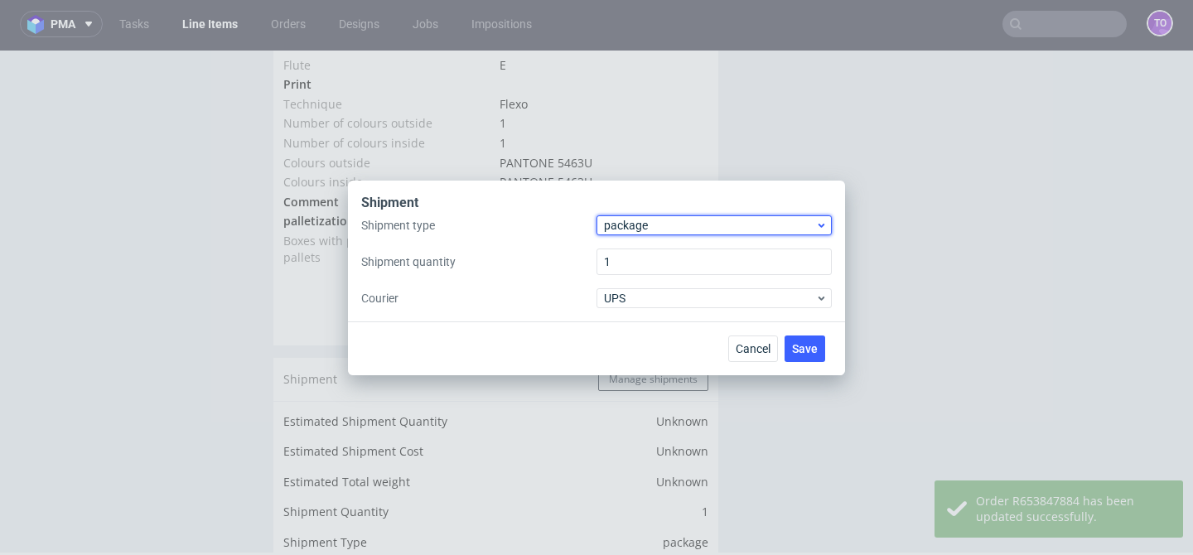
click at [724, 217] on span "package" at bounding box center [709, 225] width 211 height 17
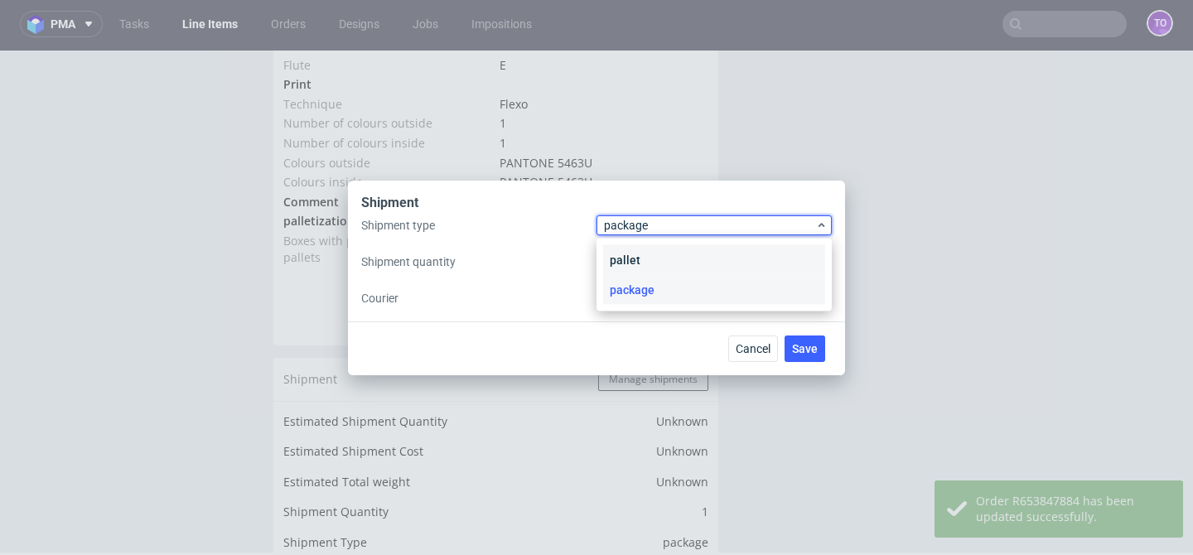
click at [666, 264] on div "pallet" at bounding box center [714, 260] width 222 height 30
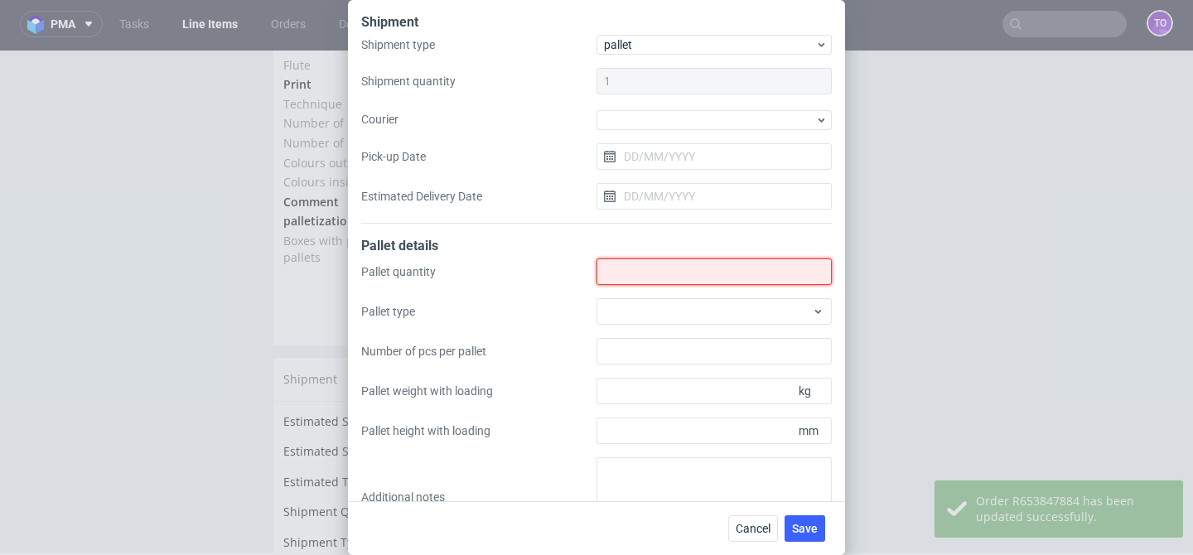
click at [651, 267] on input "Shipment type" at bounding box center [714, 272] width 235 height 27
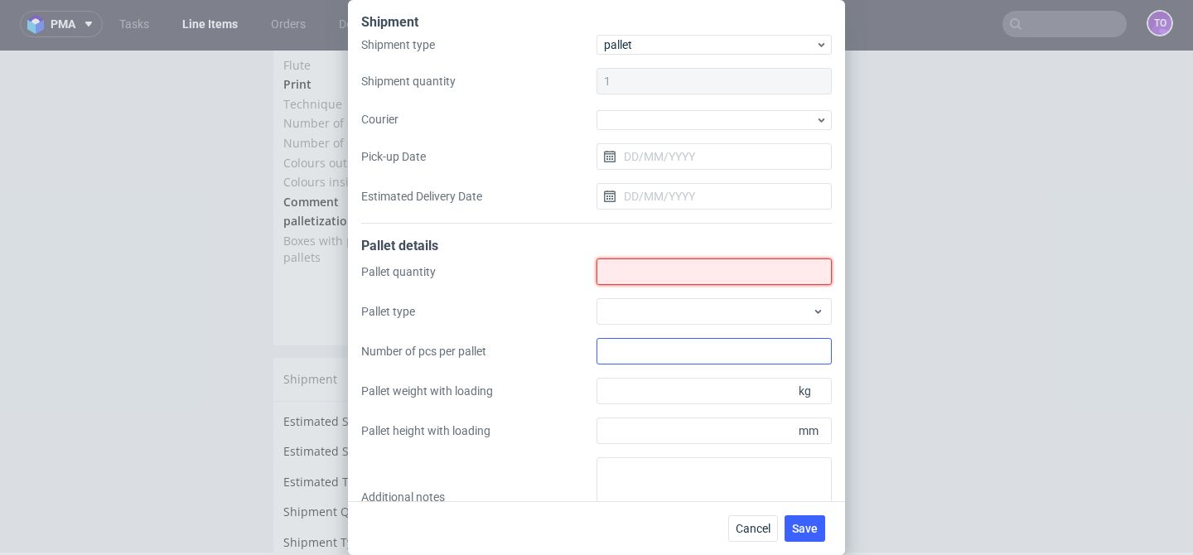
scroll to position [48, 0]
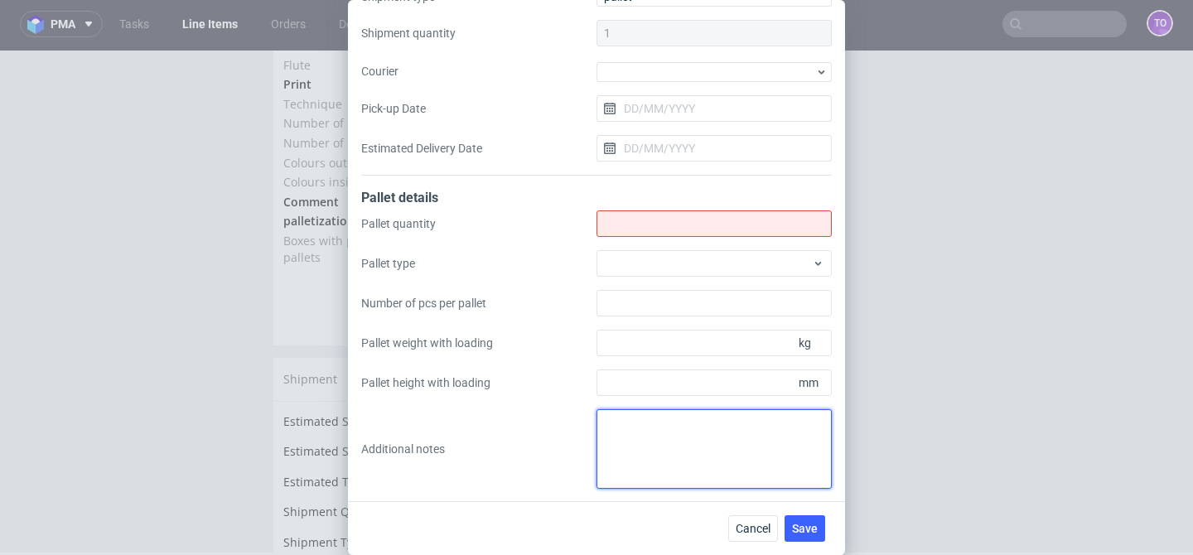
click at [630, 426] on textarea at bounding box center [714, 449] width 235 height 80
paste textarea "Final palletization: 6 palet 1200x800 Wysokość 180cm Waga total 1150kg Pick-up …"
type textarea "Final palletization: 6 palet 1200x800 Wysokość 180cm Waga total 1150kg Pick-up …"
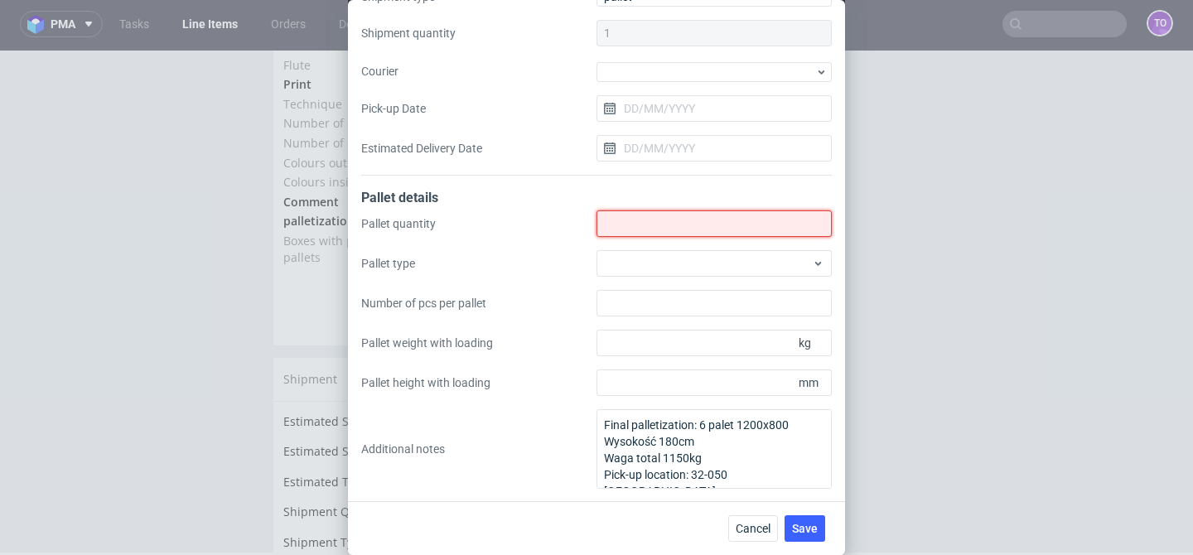
click at [676, 225] on input "Shipment type" at bounding box center [714, 224] width 235 height 27
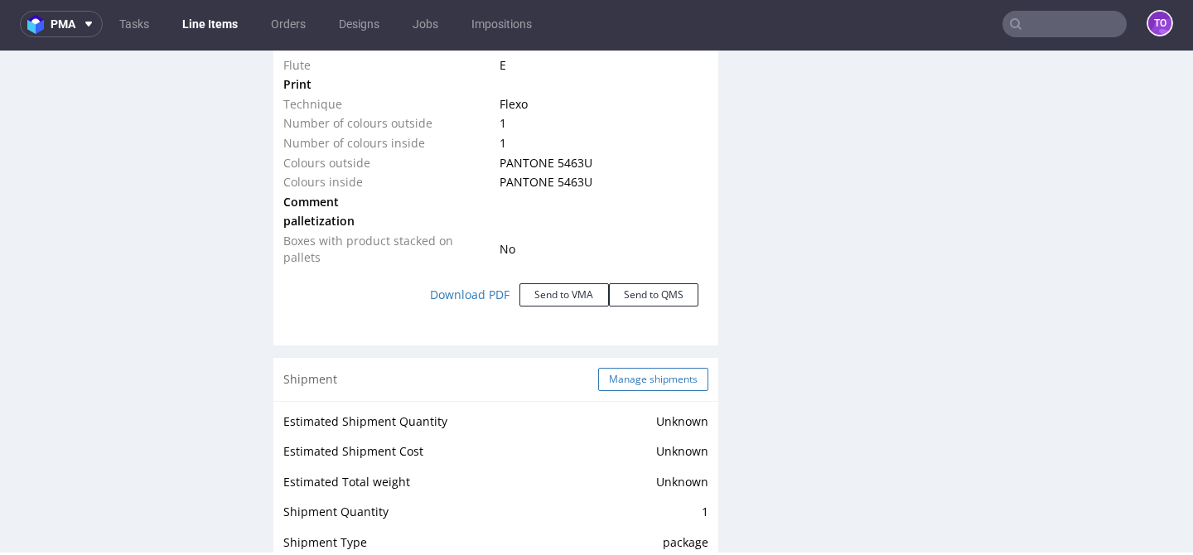
click at [650, 368] on button "Manage shipments" at bounding box center [653, 379] width 110 height 23
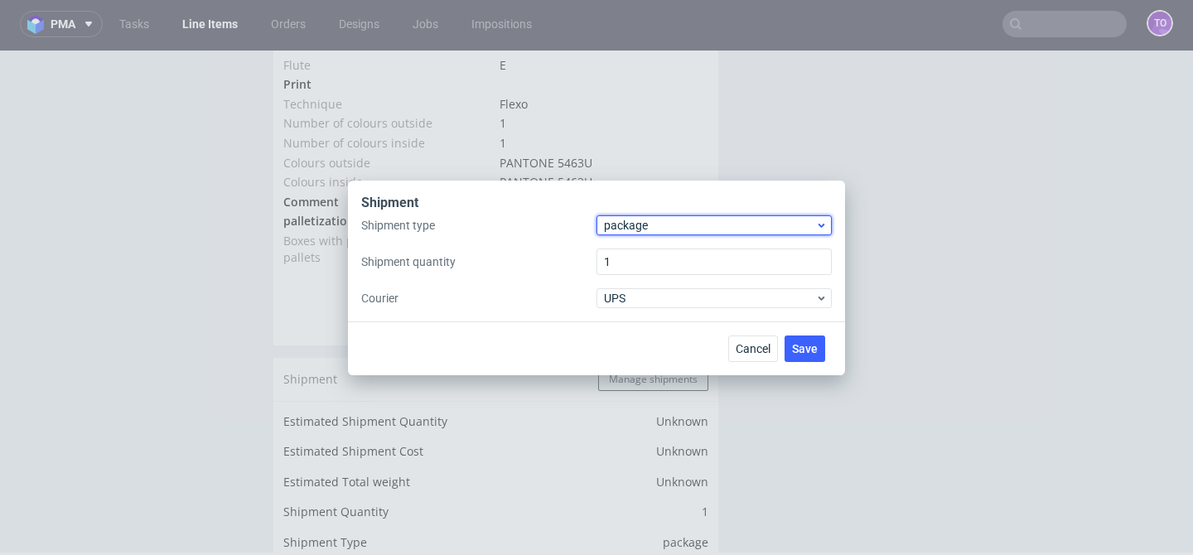
click at [659, 217] on span "package" at bounding box center [709, 225] width 211 height 17
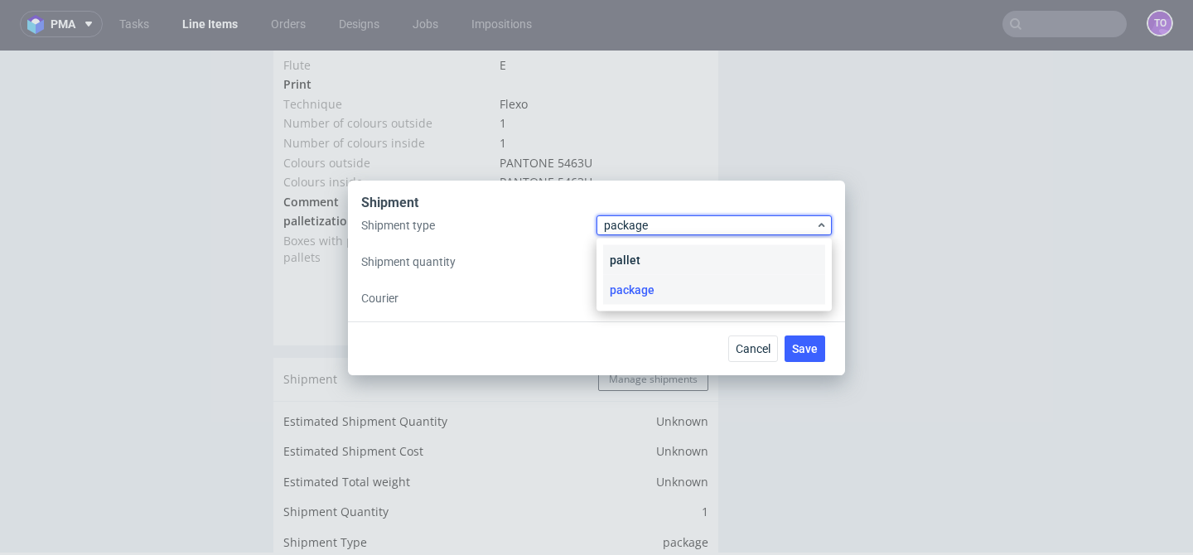
click at [656, 249] on div "pallet" at bounding box center [714, 260] width 222 height 30
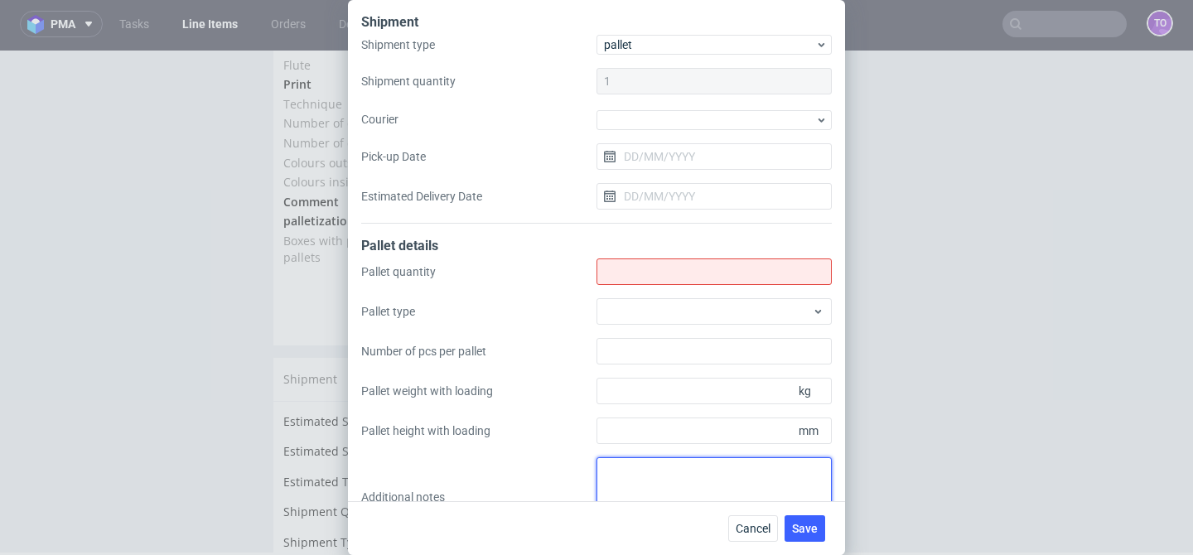
click at [660, 484] on textarea at bounding box center [714, 497] width 235 height 80
paste textarea "Final palletization: 6 palet 1200x800 Wysokość 180cm Waga total 1150kg Pick-up …"
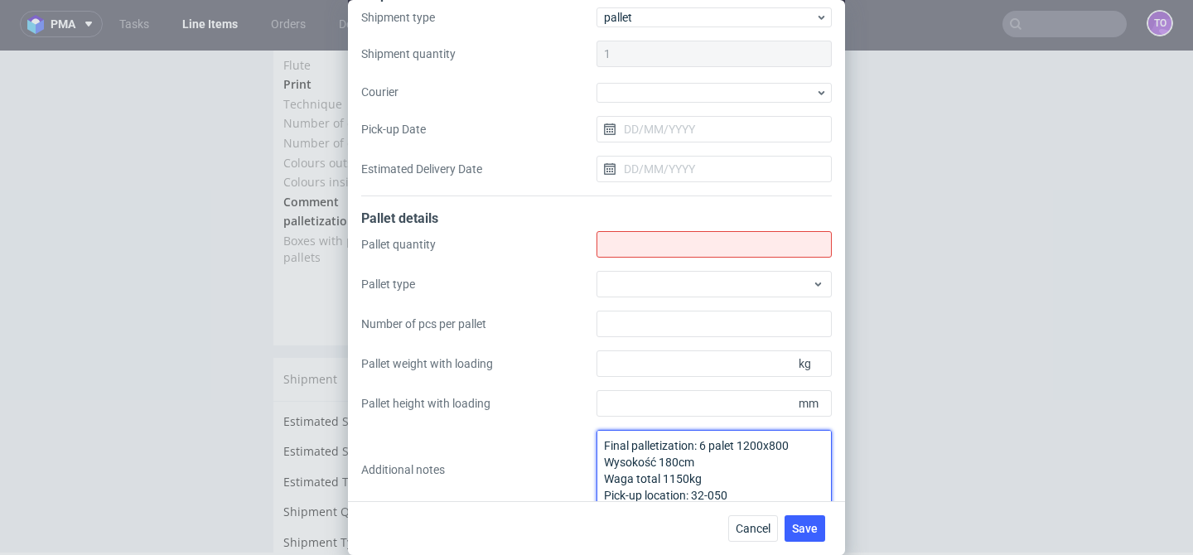
type textarea "Final palletization: 6 palet 1200x800 Wysokość 180cm Waga total 1150kg Pick-up …"
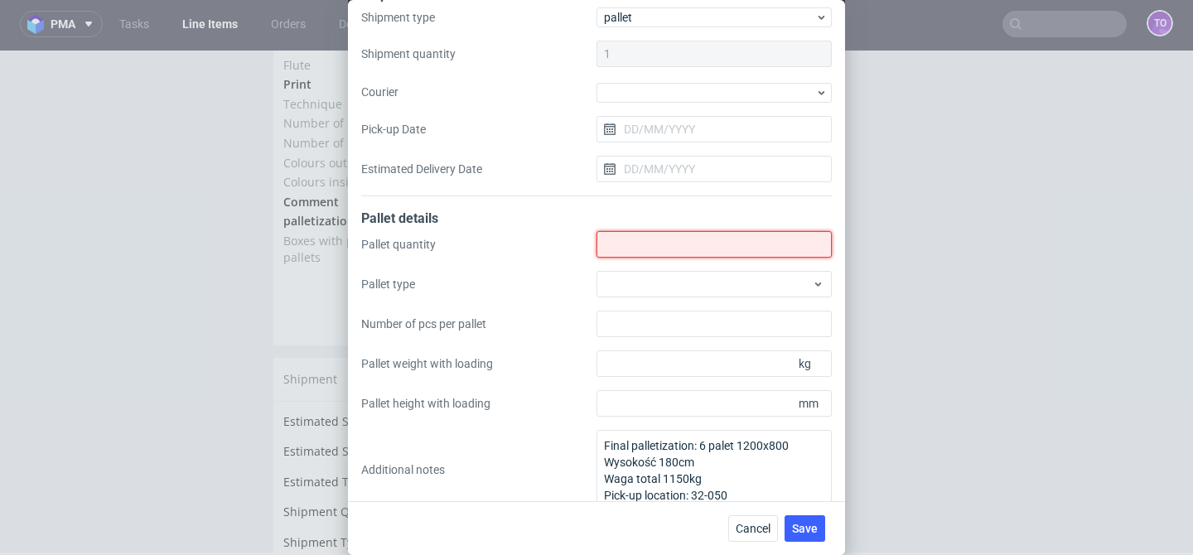
click at [665, 242] on input "Shipment type" at bounding box center [714, 244] width 235 height 27
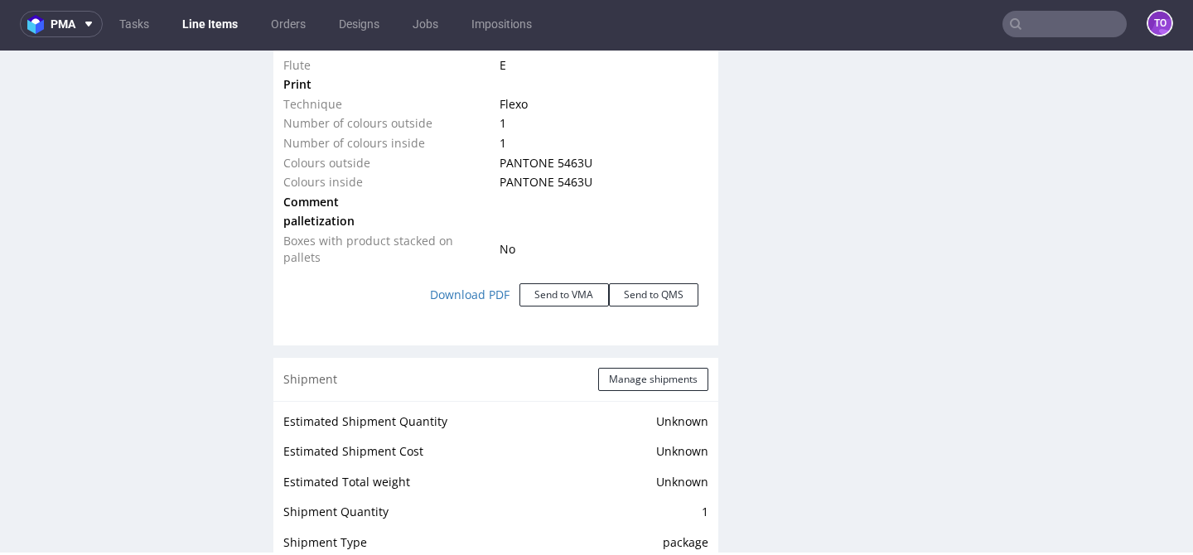
click at [656, 302] on div "Download PDF Send to VMA Send to QMS" at bounding box center [495, 295] width 425 height 56
click at [646, 368] on button "Manage shipments" at bounding box center [653, 379] width 110 height 23
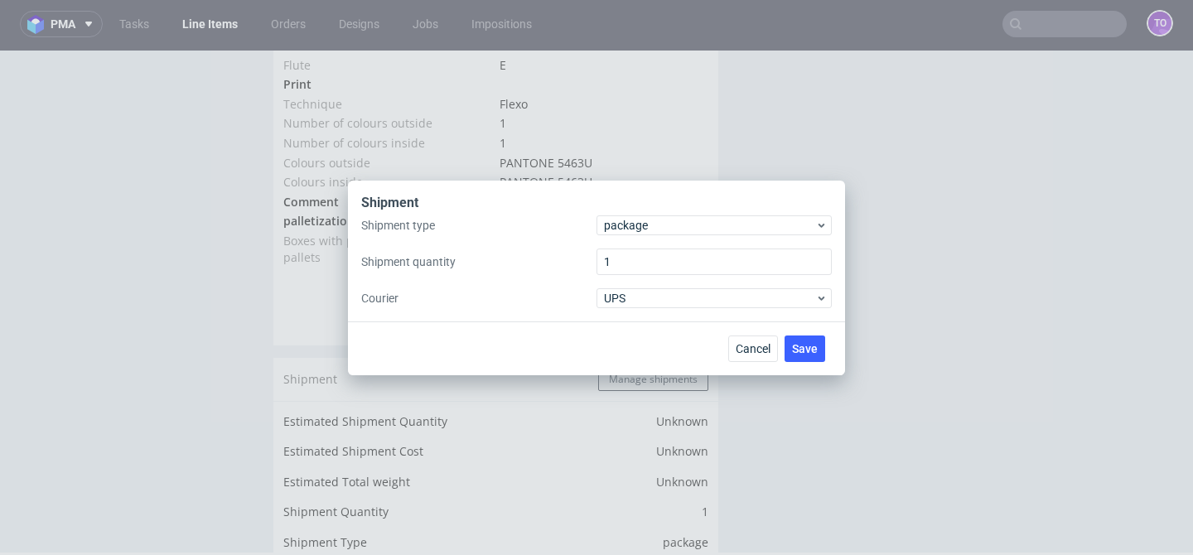
click at [658, 214] on div "Shipment" at bounding box center [596, 205] width 471 height 22
click at [658, 223] on span "package" at bounding box center [709, 225] width 211 height 17
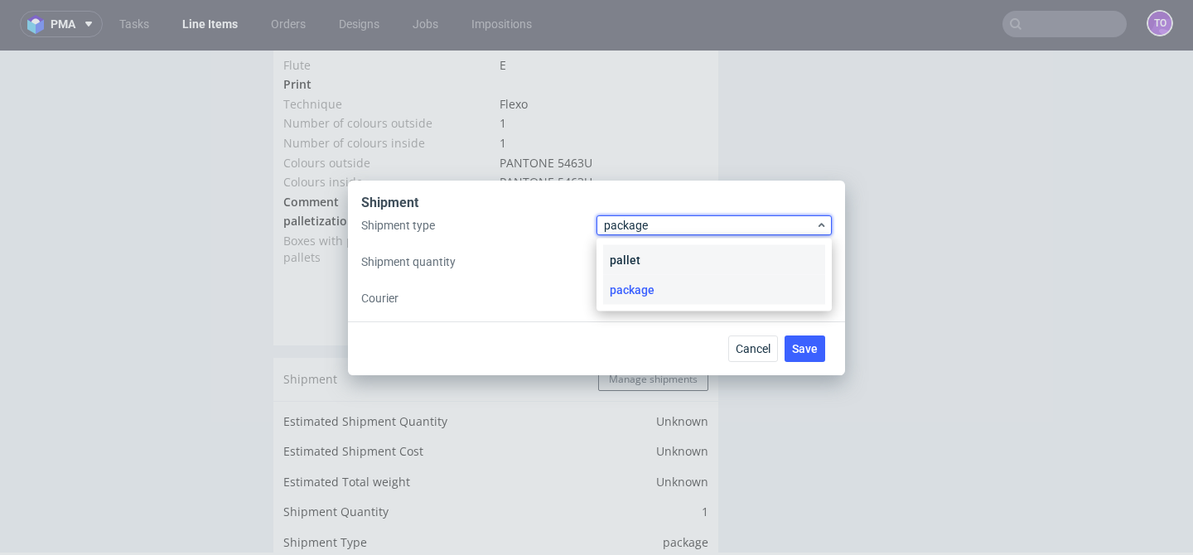
click at [654, 257] on div "pallet" at bounding box center [714, 260] width 222 height 30
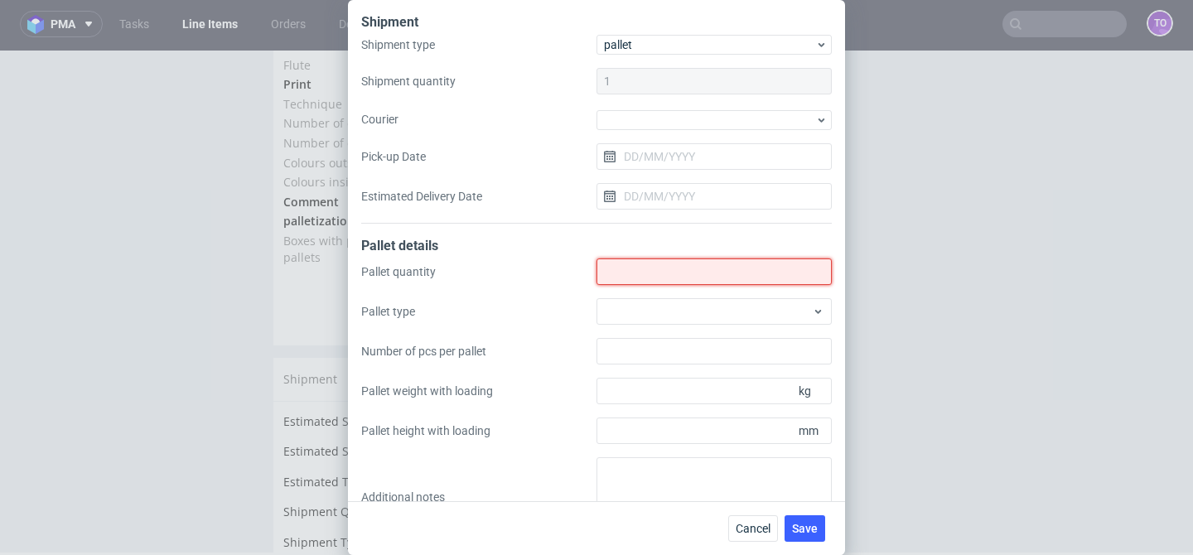
click at [675, 269] on input "Shipment type" at bounding box center [714, 272] width 235 height 27
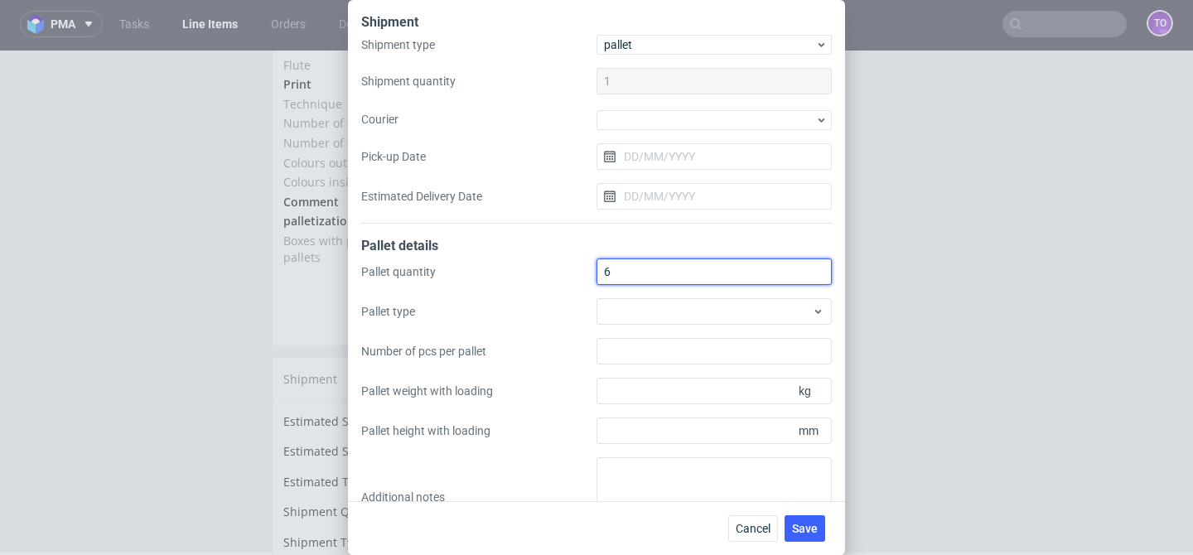
type input "6"
click at [545, 379] on div "Pallet quantity 6 Pallet type Number of pcs per pallet Pallet weight with loadi…" at bounding box center [596, 398] width 471 height 278
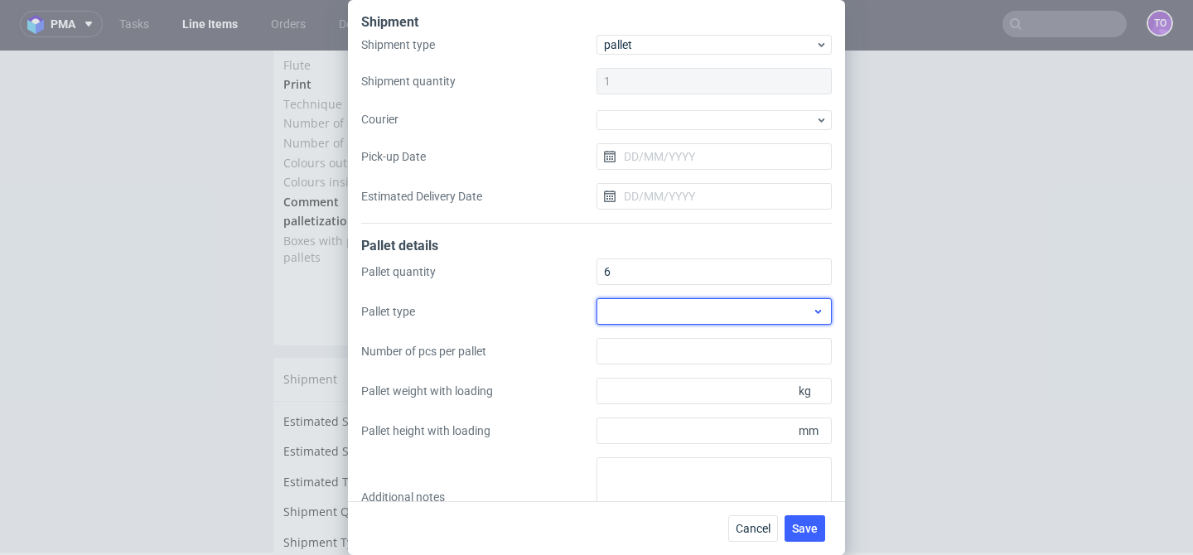
click at [663, 304] on div at bounding box center [714, 311] width 235 height 27
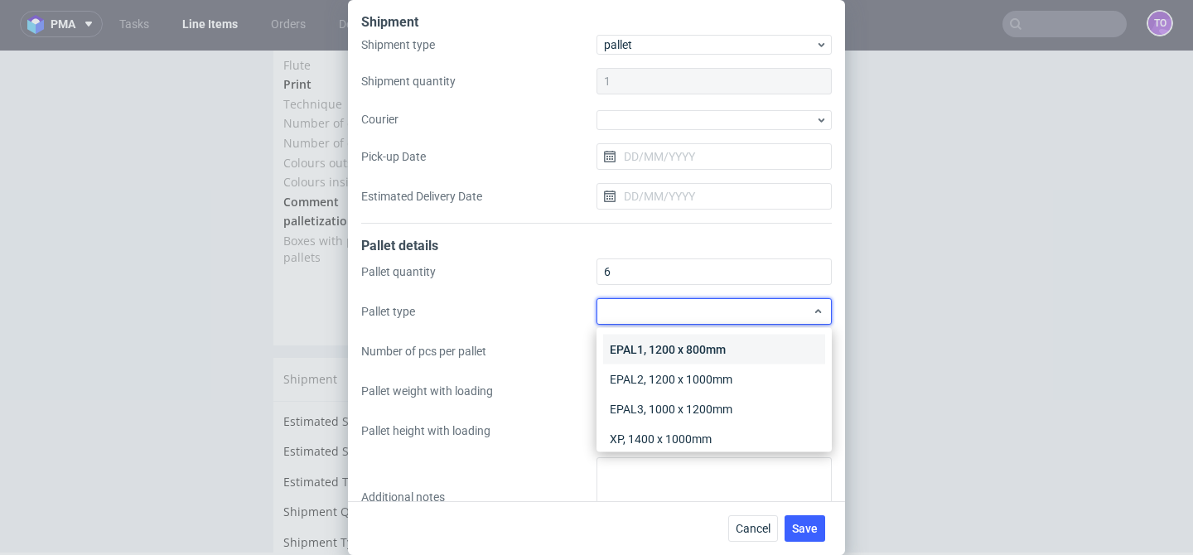
click at [659, 343] on div "EPAL1, 1200 x 800mm" at bounding box center [714, 350] width 222 height 30
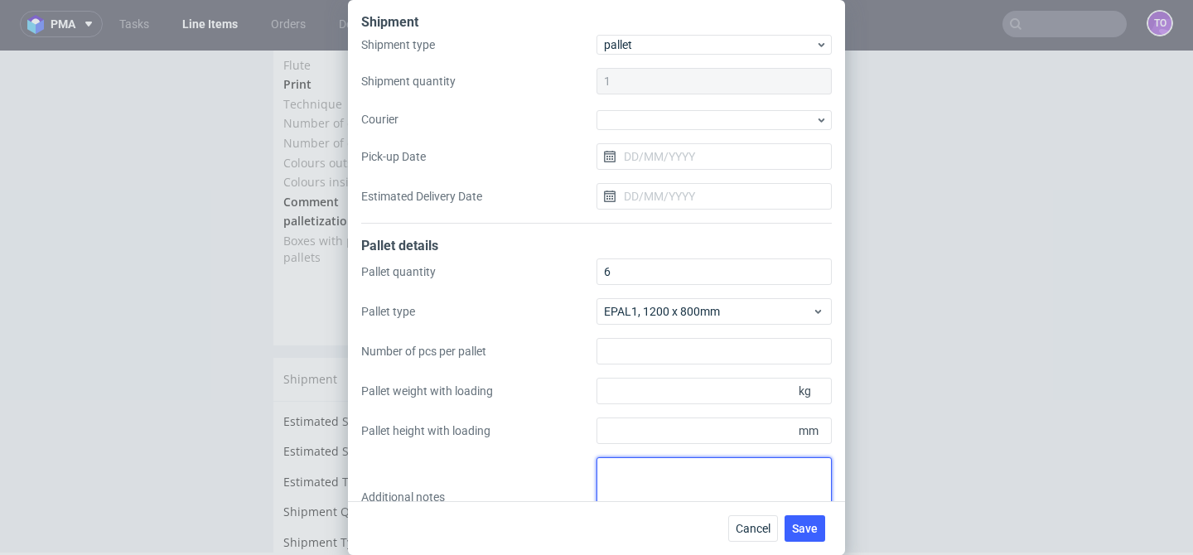
click at [627, 466] on textarea at bounding box center [714, 497] width 235 height 80
paste textarea "Final palletization: 6 palet 1200x800 Wysokość 180cm Waga total 1150kg Pick-up …"
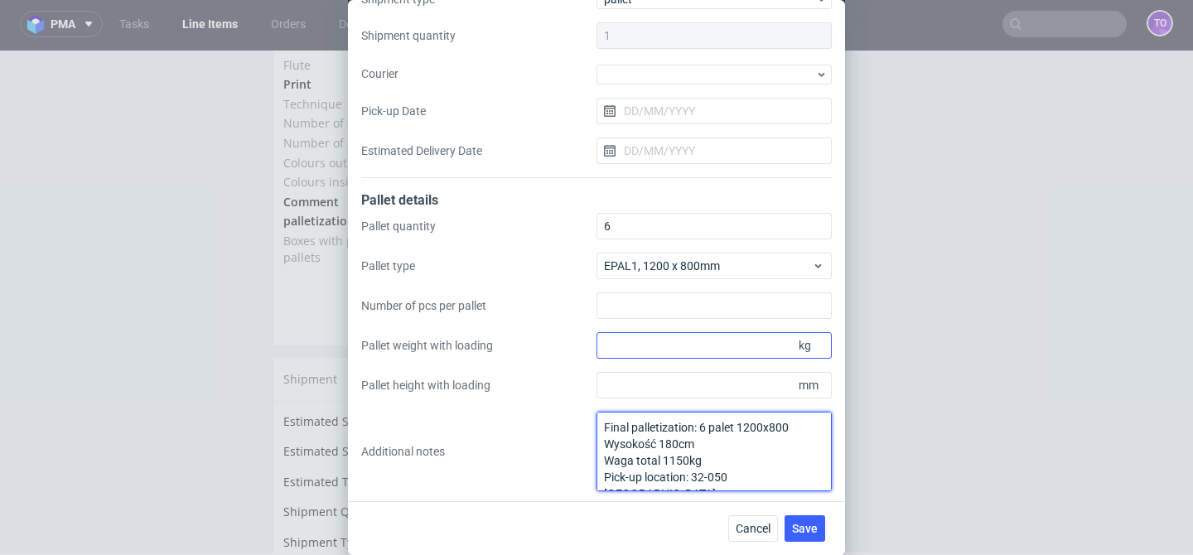
scroll to position [48, 0]
type textarea "Final palletization: 6 palet 1200x800 Wysokość 180cm Waga total 1150kg Pick-up …"
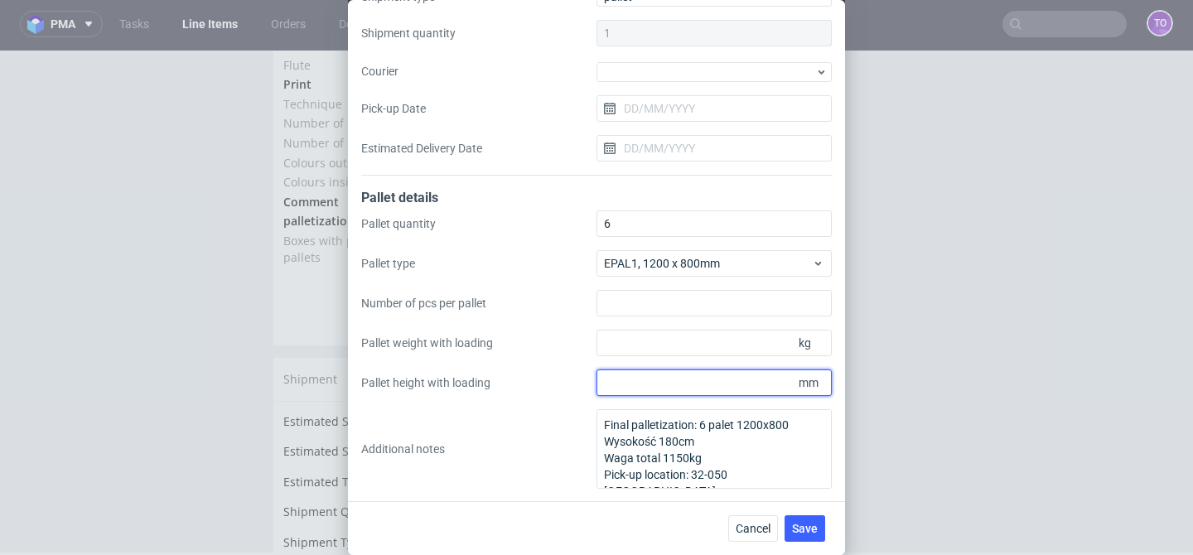
click at [686, 387] on input "Pallet height with loading" at bounding box center [714, 383] width 235 height 27
type input "1800"
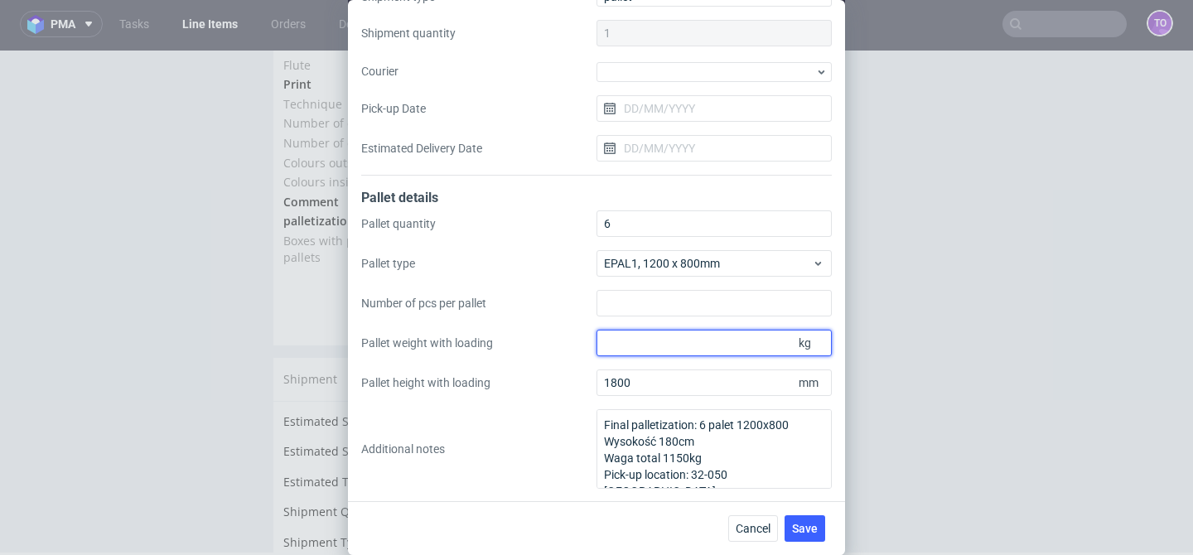
click at [745, 357] on div "Pallet quantity 6 Pallet type EPAL1, 1200 x 800mm Number of pcs per pallet Pall…" at bounding box center [596, 350] width 471 height 278
type input "190"
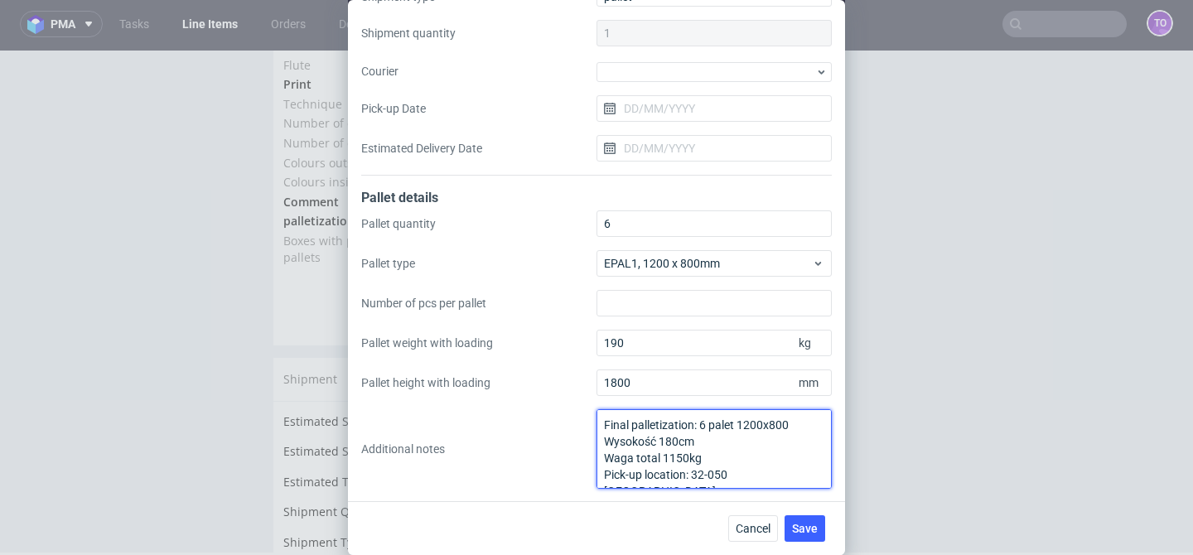
drag, startPoint x: 782, startPoint y: 475, endPoint x: 554, endPoint y: 428, distance: 232.6
click at [554, 428] on div "Pallet quantity 6 Pallet type EPAL1, 1200 x 800mm Number of pcs per pallet Pall…" at bounding box center [596, 350] width 471 height 278
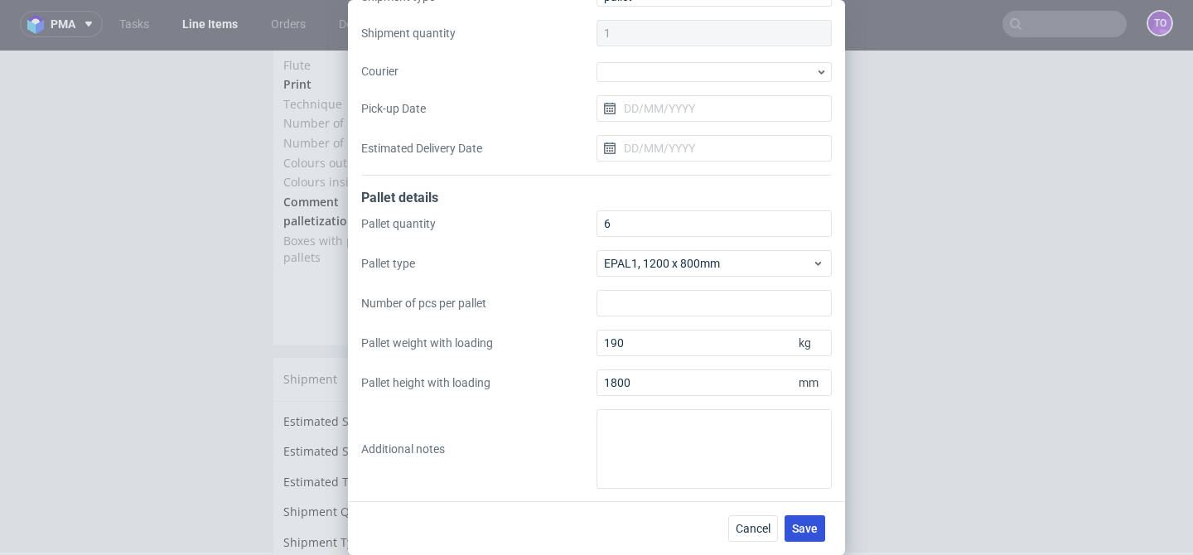
click at [808, 526] on span "Save" at bounding box center [805, 529] width 26 height 12
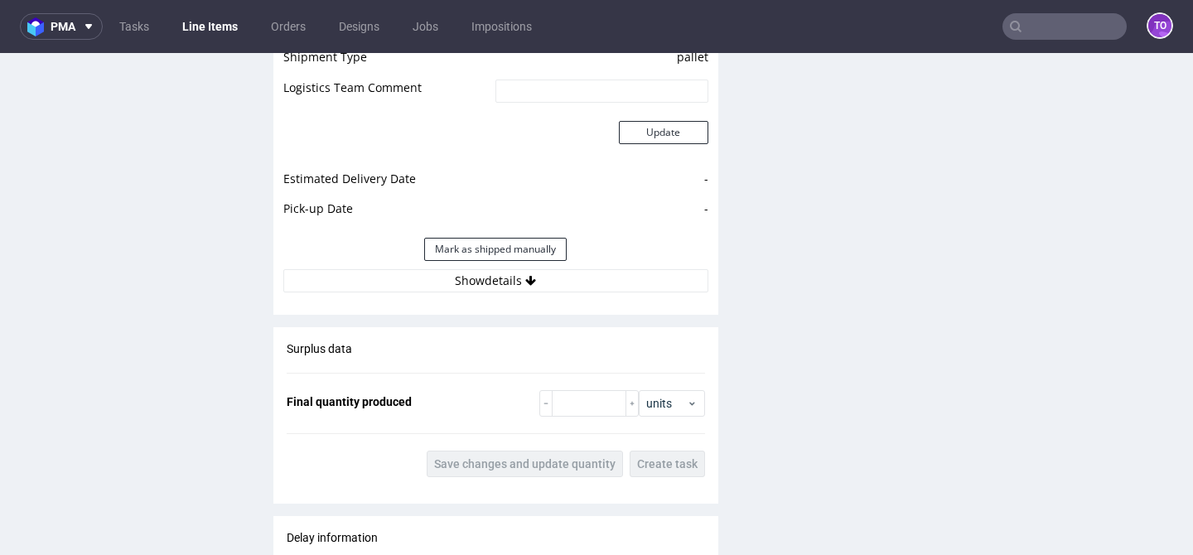
scroll to position [2394, 0]
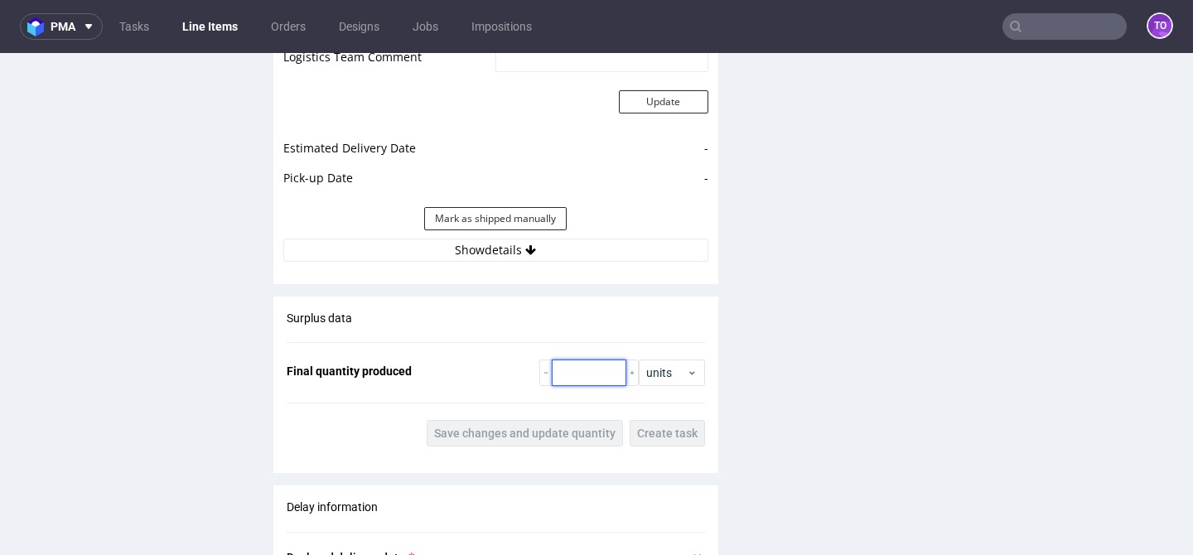
click at [581, 360] on input "number" at bounding box center [589, 373] width 75 height 27
paste input "12300"
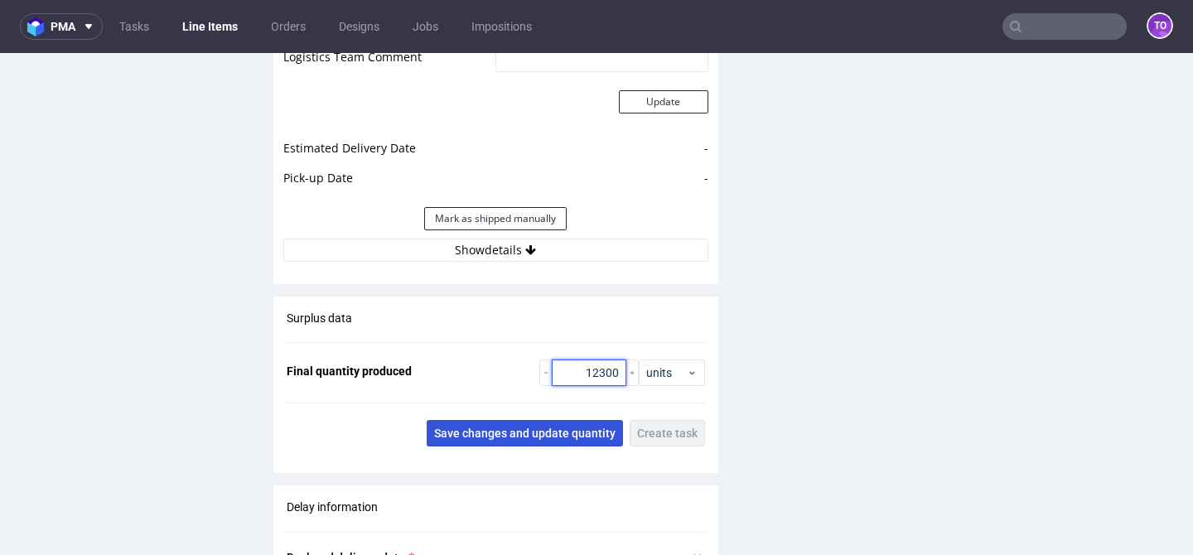
type input "12300"
click at [573, 420] on button "Save changes and update quantity" at bounding box center [525, 433] width 196 height 27
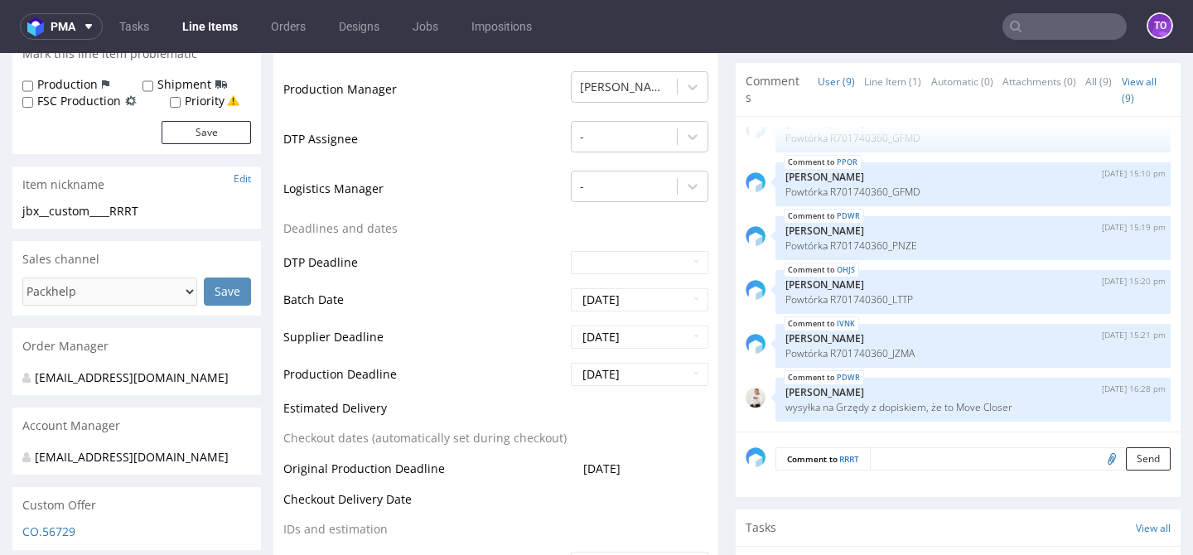
scroll to position [0, 0]
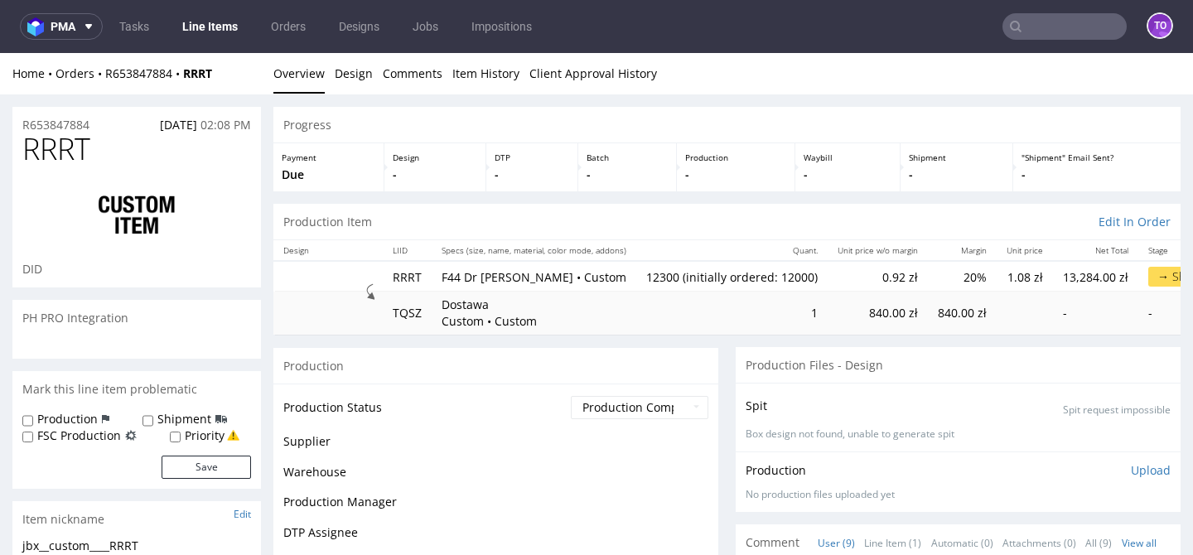
scroll to position [190, 0]
